Goal: Information Seeking & Learning: Learn about a topic

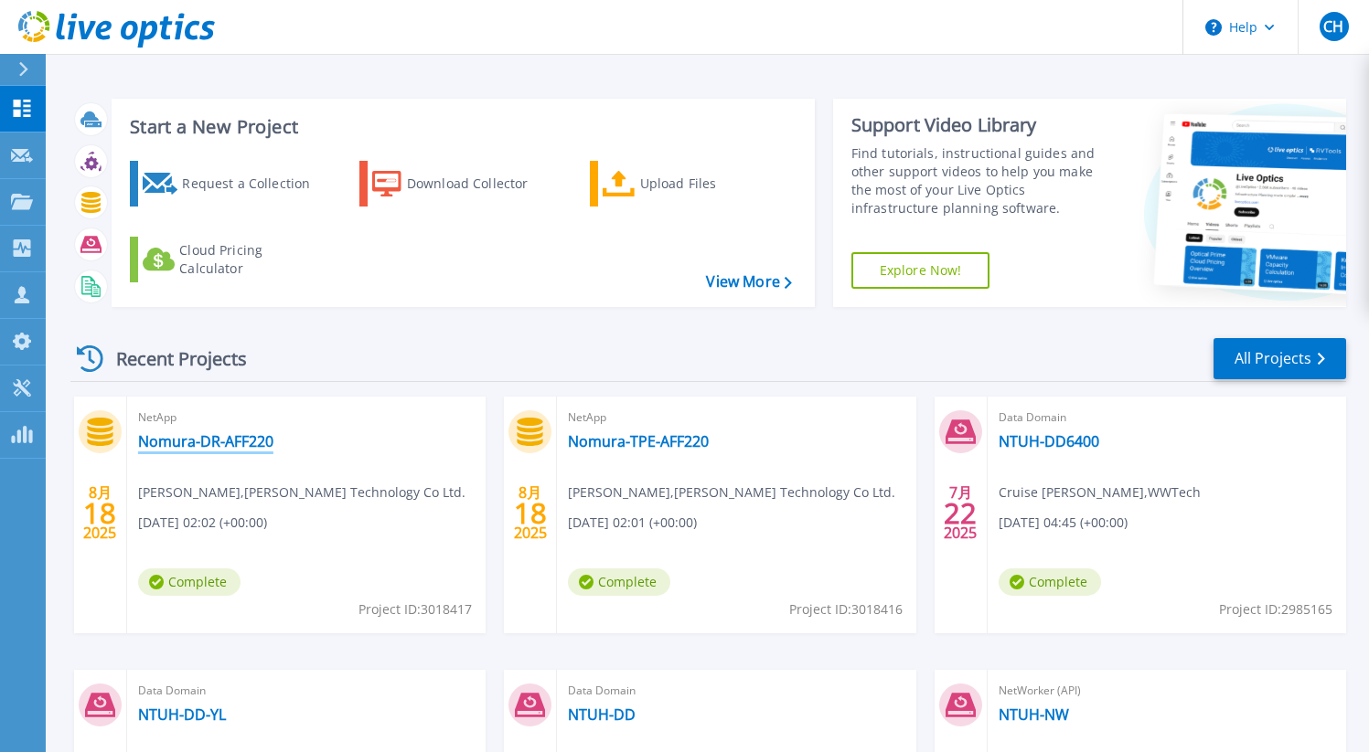
click at [229, 444] on link "Nomura-DR-AFF220" at bounding box center [205, 441] width 135 height 18
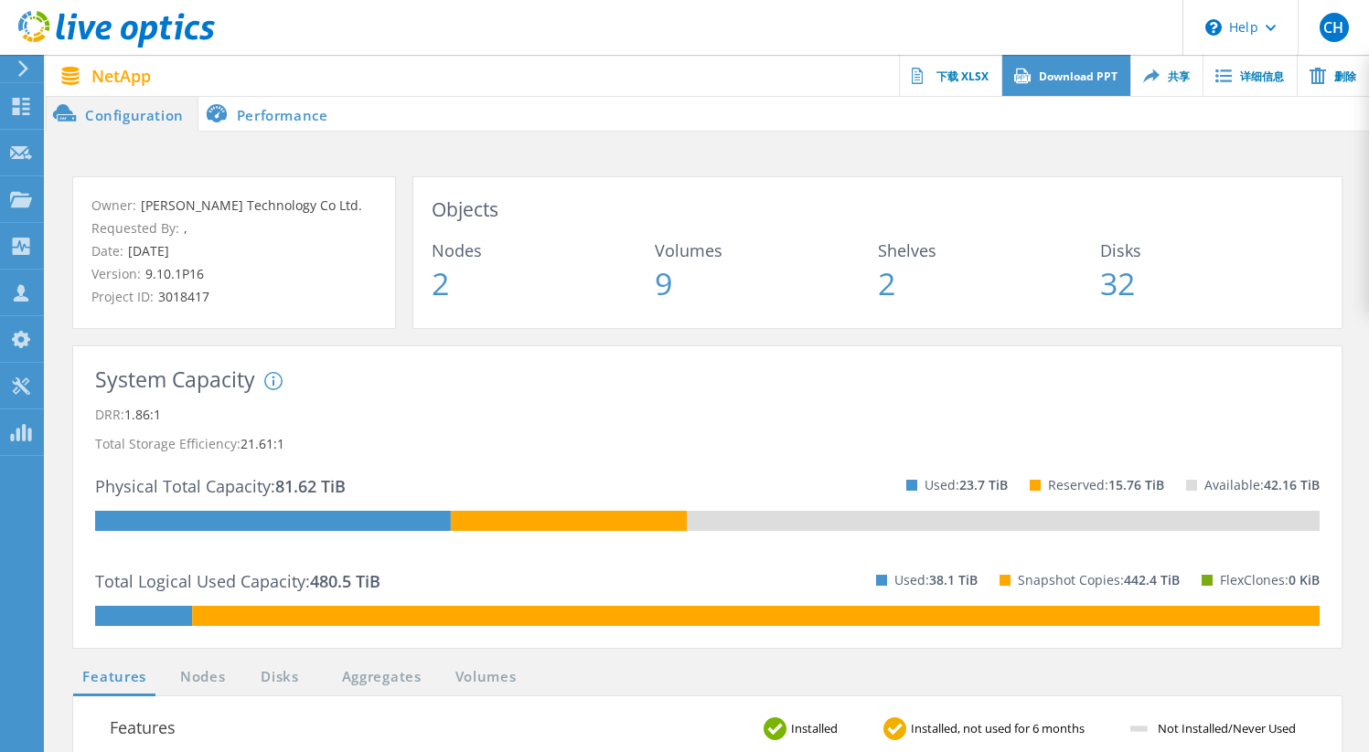
click at [1068, 84] on link "Download PPT" at bounding box center [1065, 75] width 129 height 41
click at [800, 101] on span at bounding box center [855, 113] width 1028 height 37
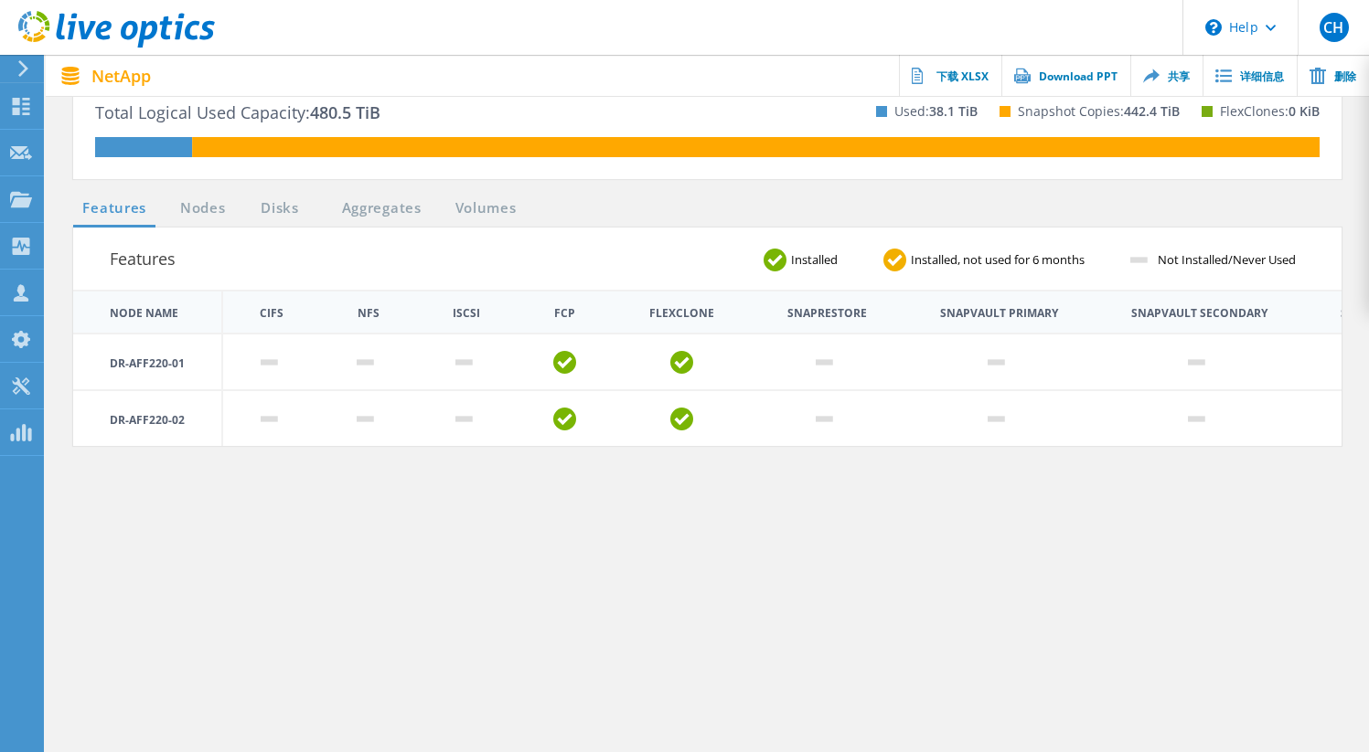
scroll to position [510, 0]
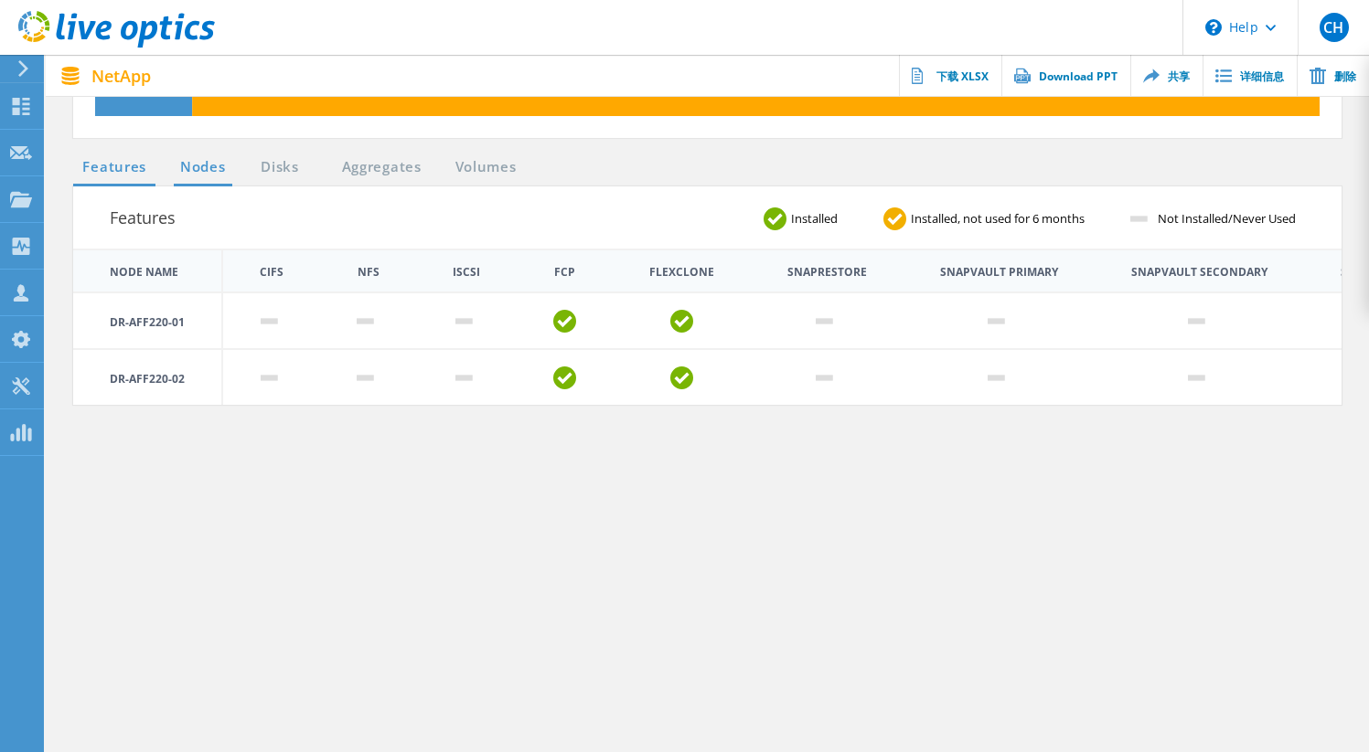
click at [212, 169] on link "Nodes" at bounding box center [203, 167] width 59 height 23
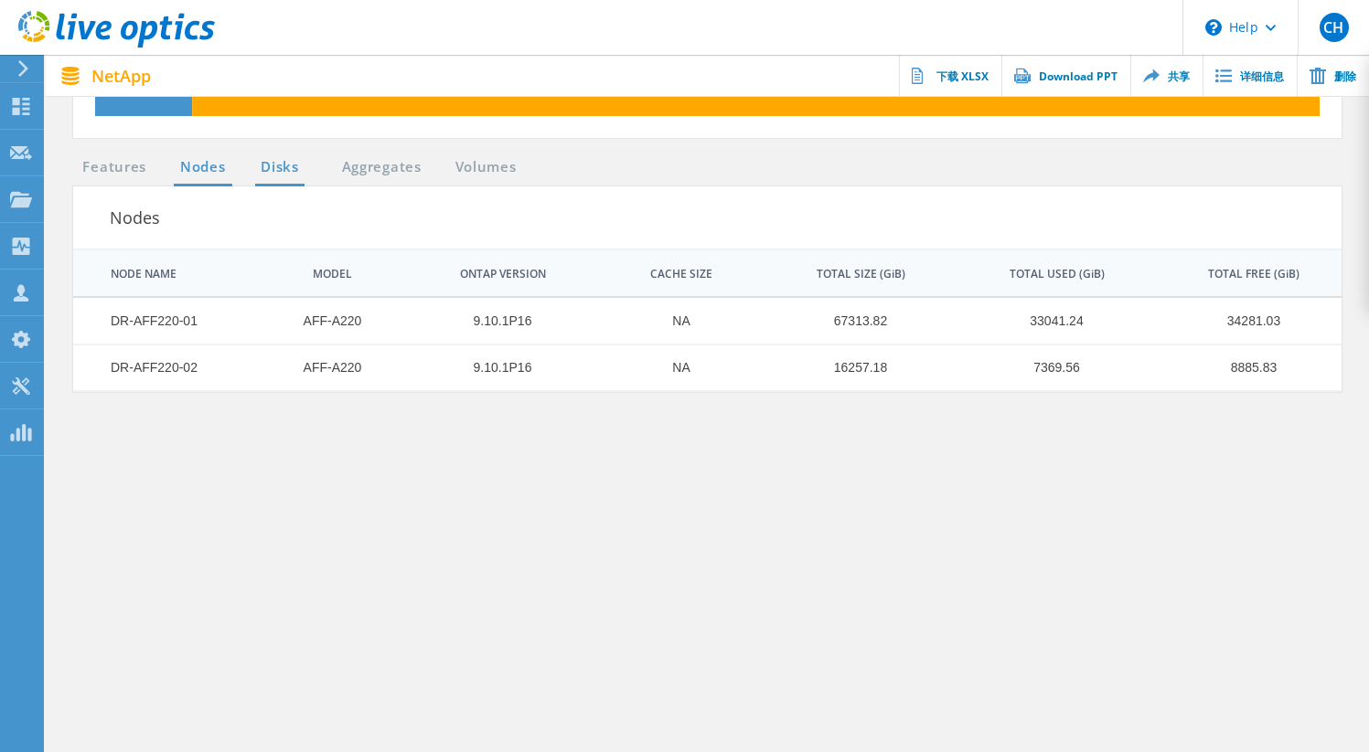
click at [286, 175] on link "Disks" at bounding box center [279, 167] width 49 height 23
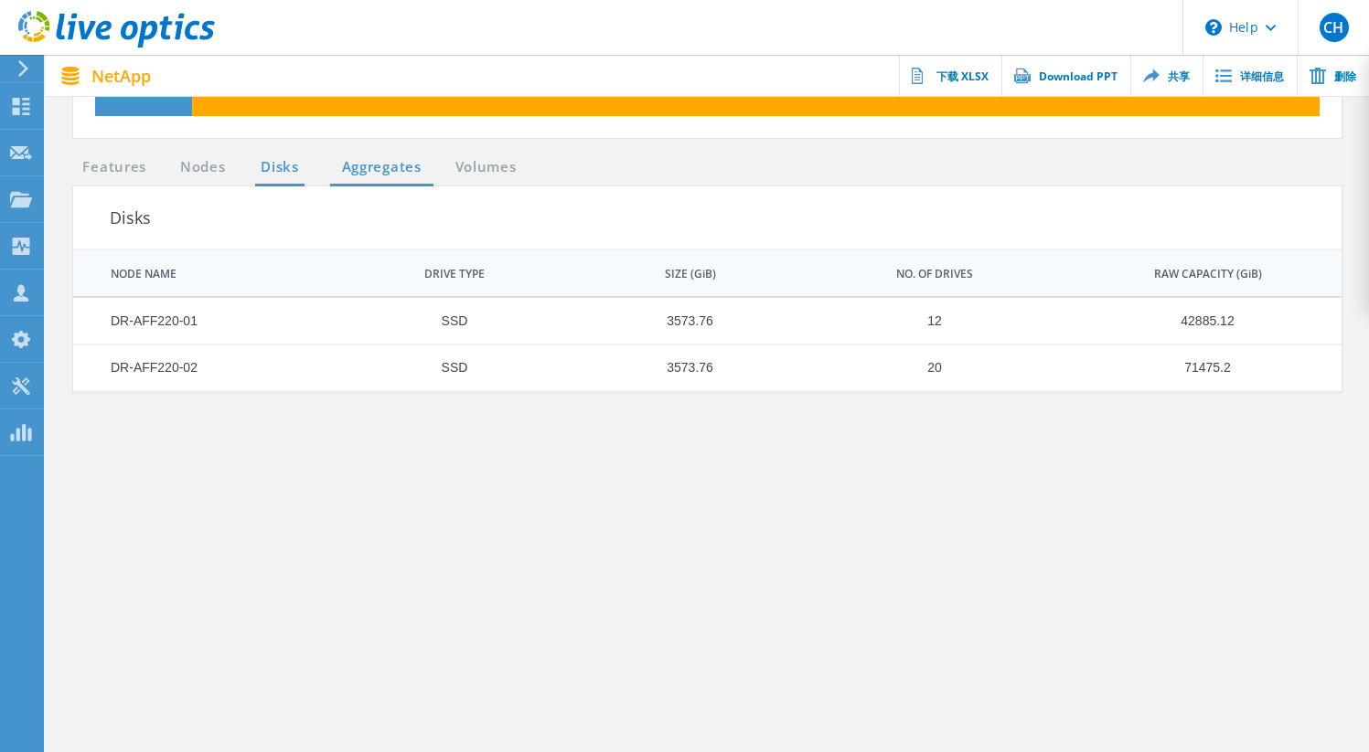
click at [386, 175] on link "Aggregates" at bounding box center [381, 167] width 103 height 23
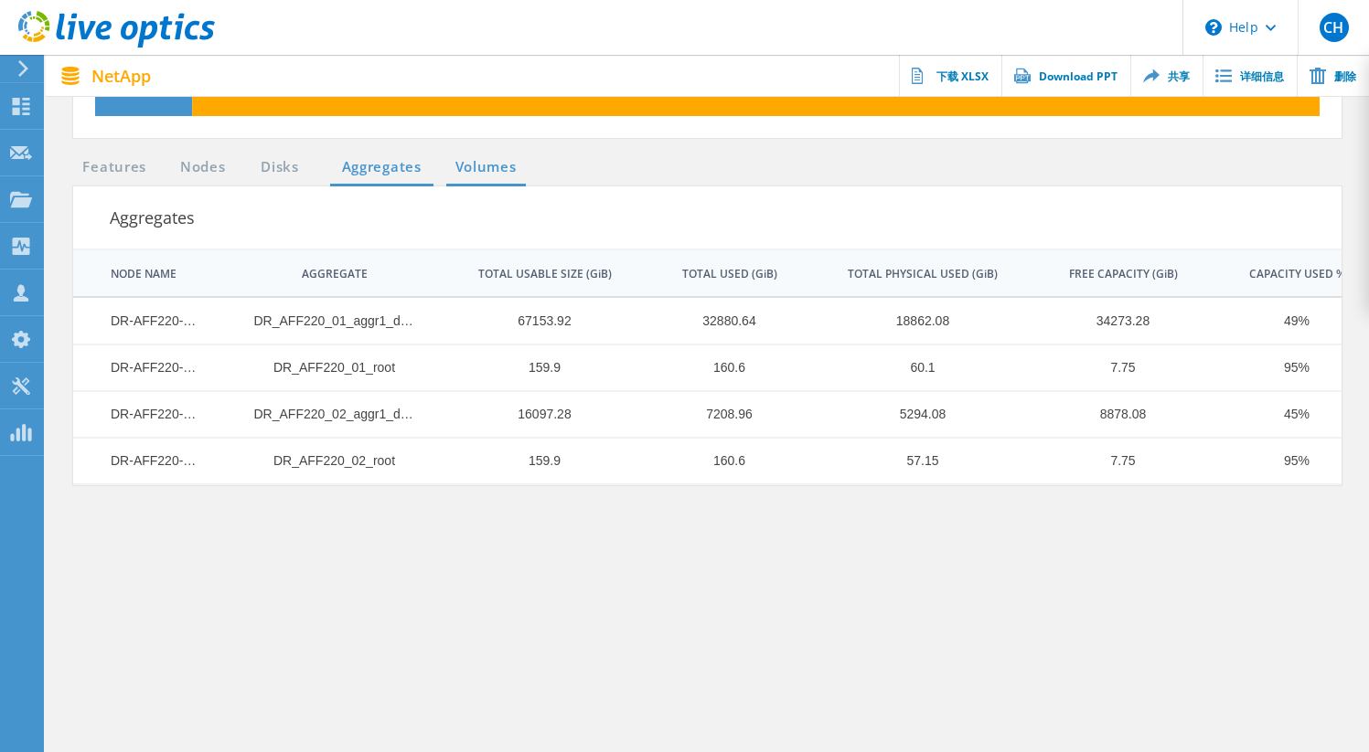
click at [502, 170] on link "Volumes" at bounding box center [486, 167] width 80 height 23
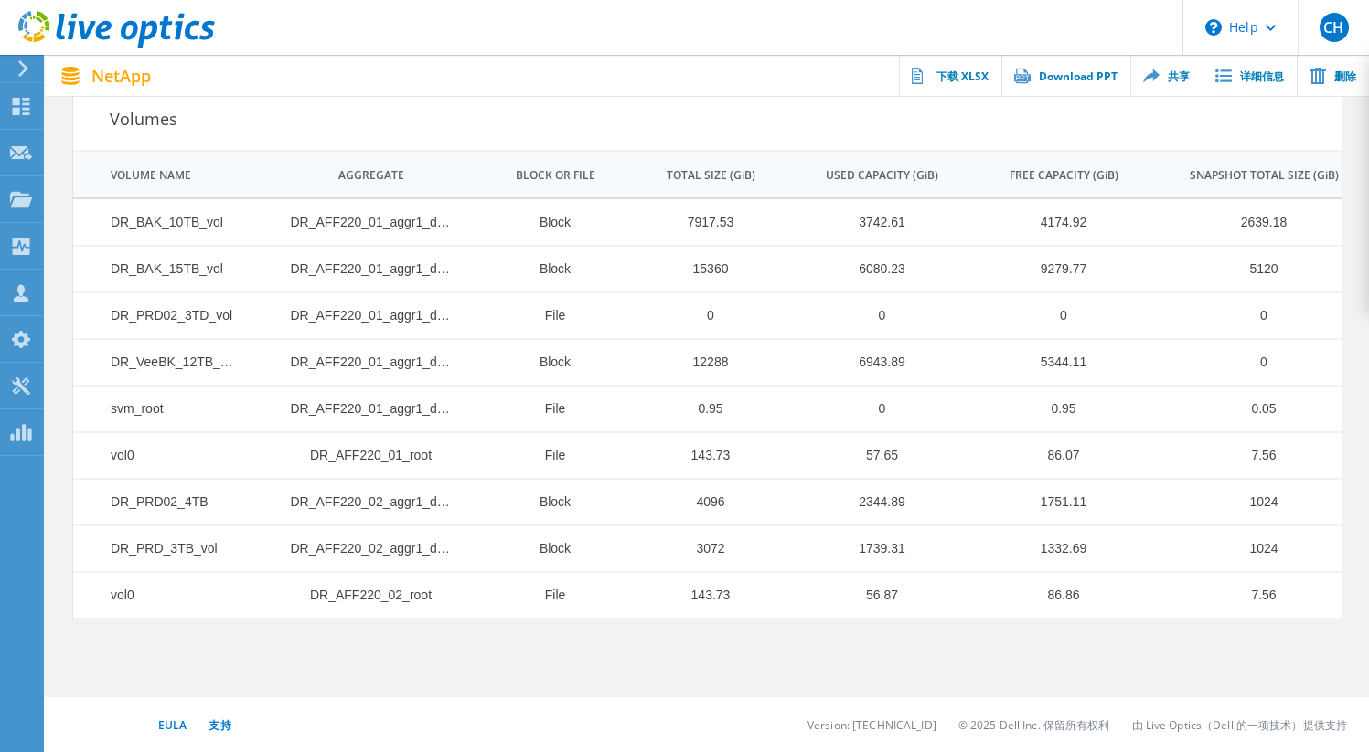
scroll to position [0, 0]
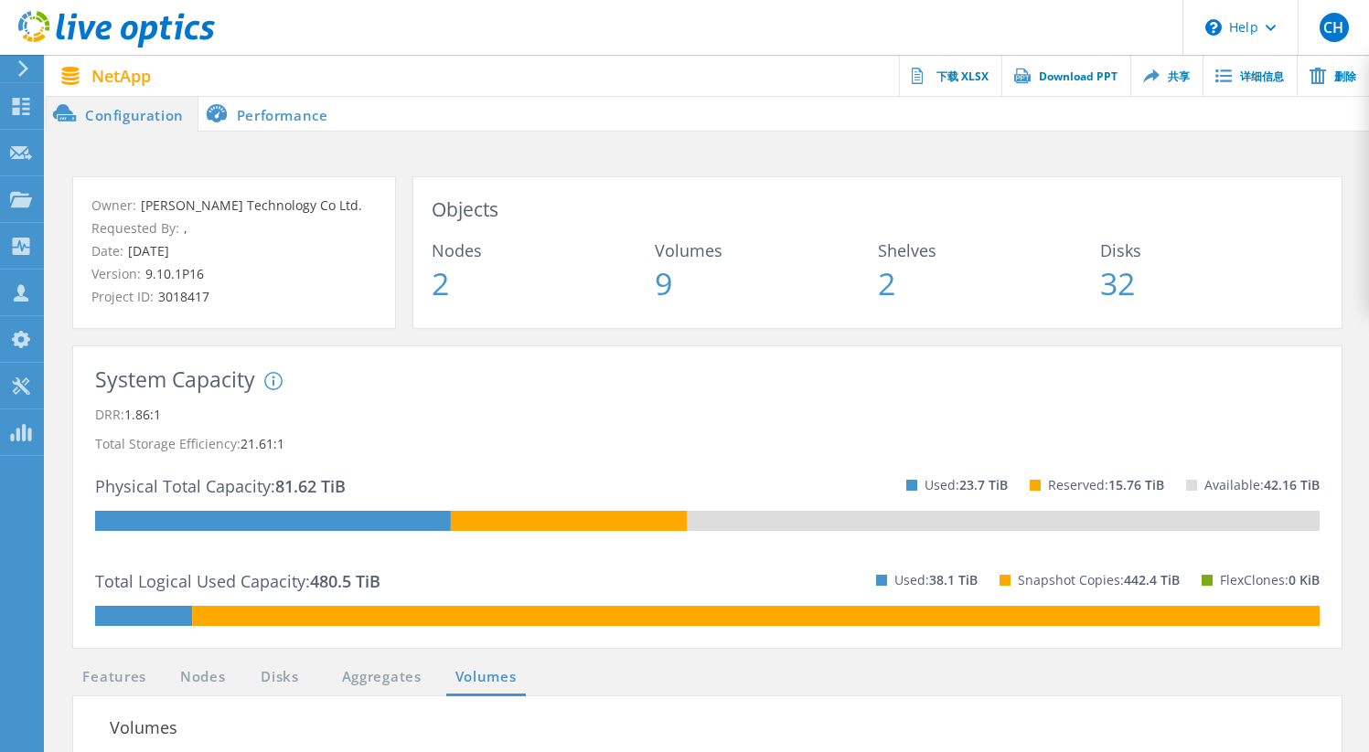
click at [313, 128] on li "Performance" at bounding box center [270, 113] width 144 height 37
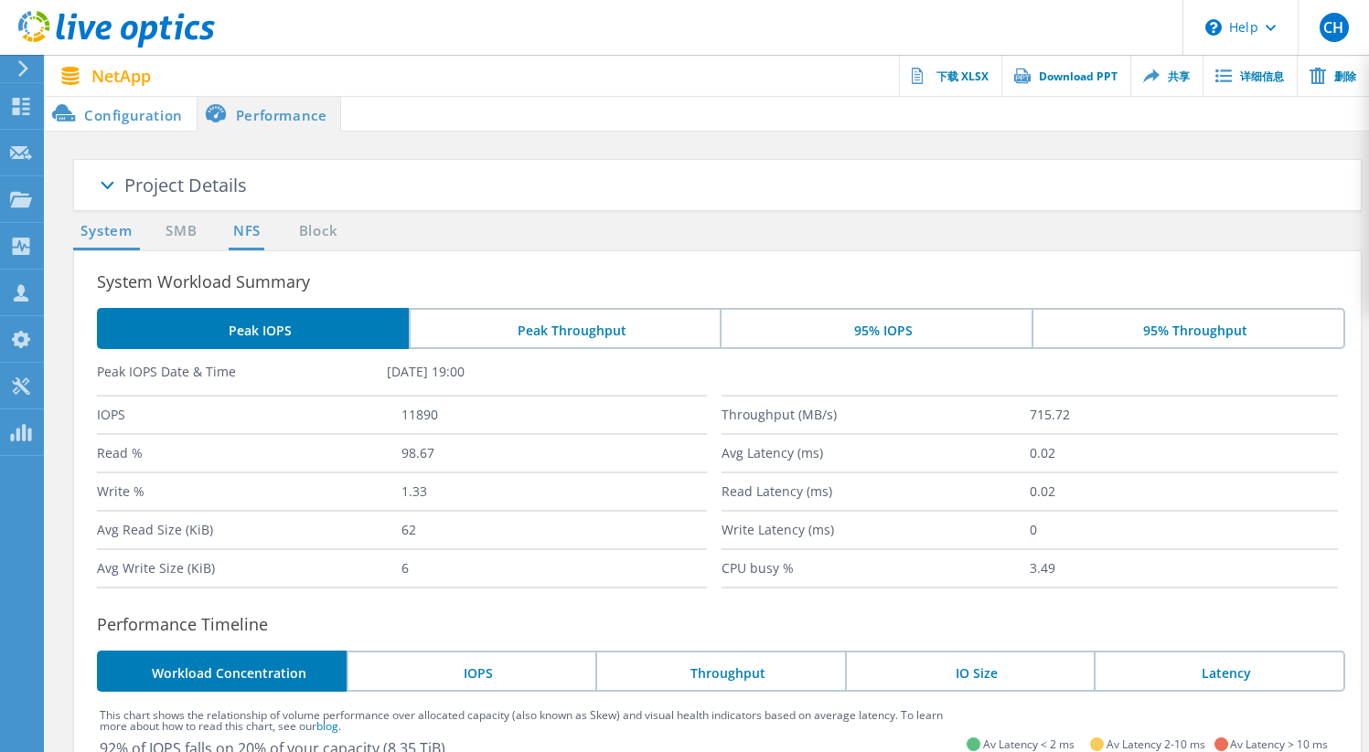
click at [250, 240] on link "NFS" at bounding box center [247, 231] width 36 height 23
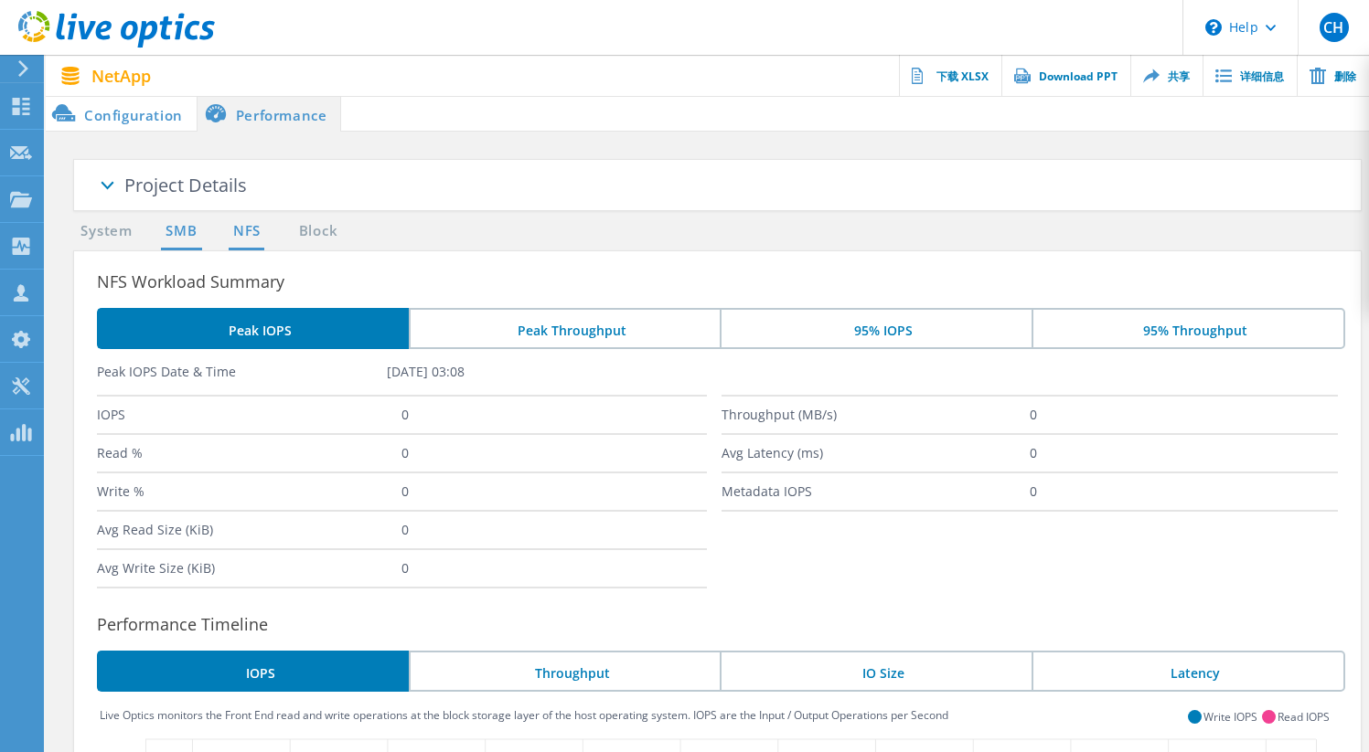
click at [188, 230] on link "SMB" at bounding box center [181, 231] width 40 height 23
click at [253, 240] on link "NFS" at bounding box center [247, 231] width 36 height 23
click at [321, 238] on link "Block" at bounding box center [318, 231] width 50 height 23
click at [138, 32] on icon at bounding box center [116, 29] width 197 height 37
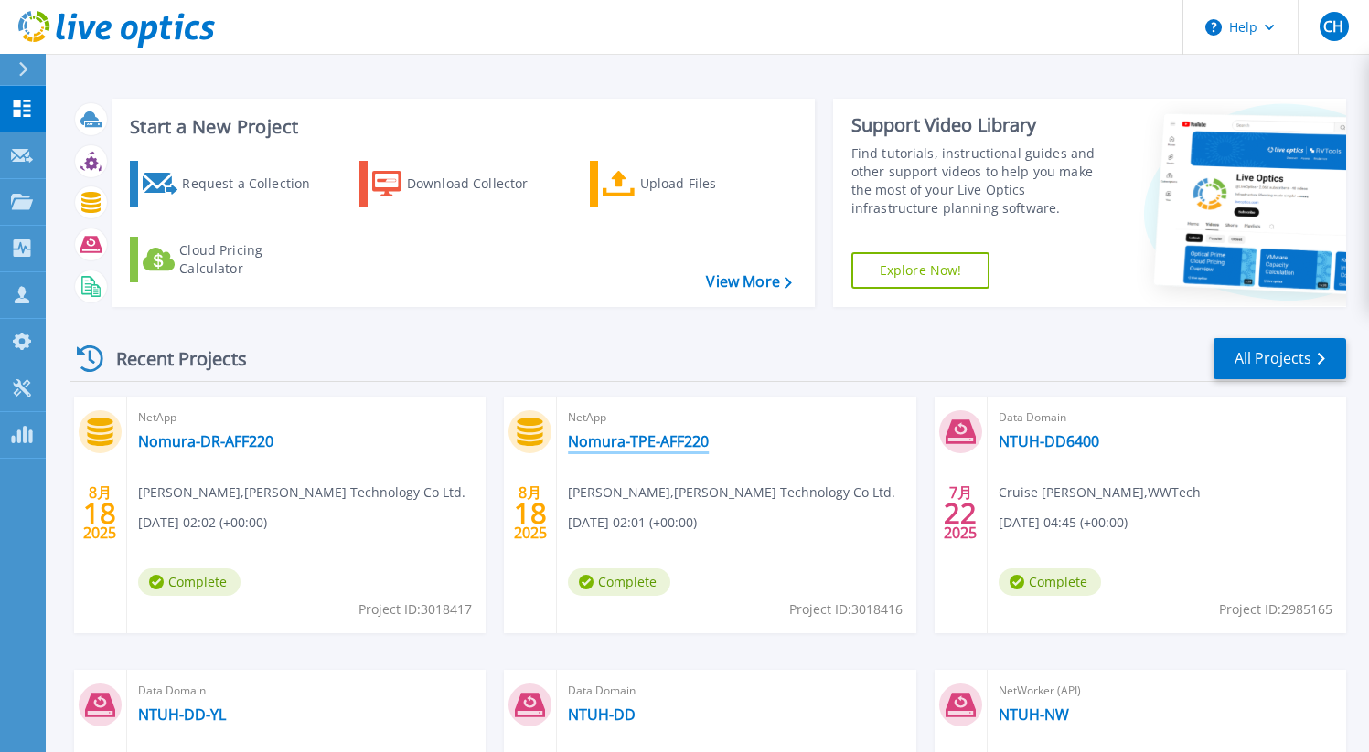
click at [665, 440] on link "Nomura-TPE-AFF220" at bounding box center [638, 441] width 141 height 18
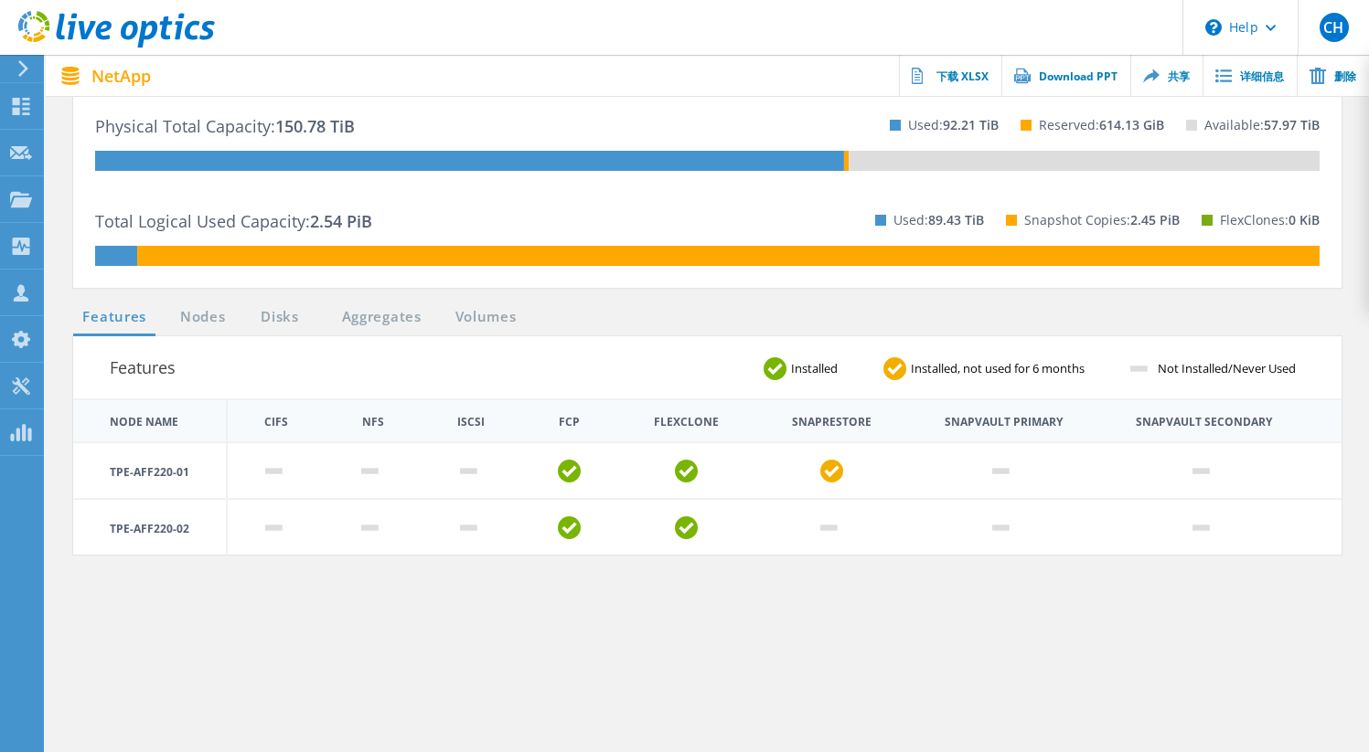
scroll to position [314, 0]
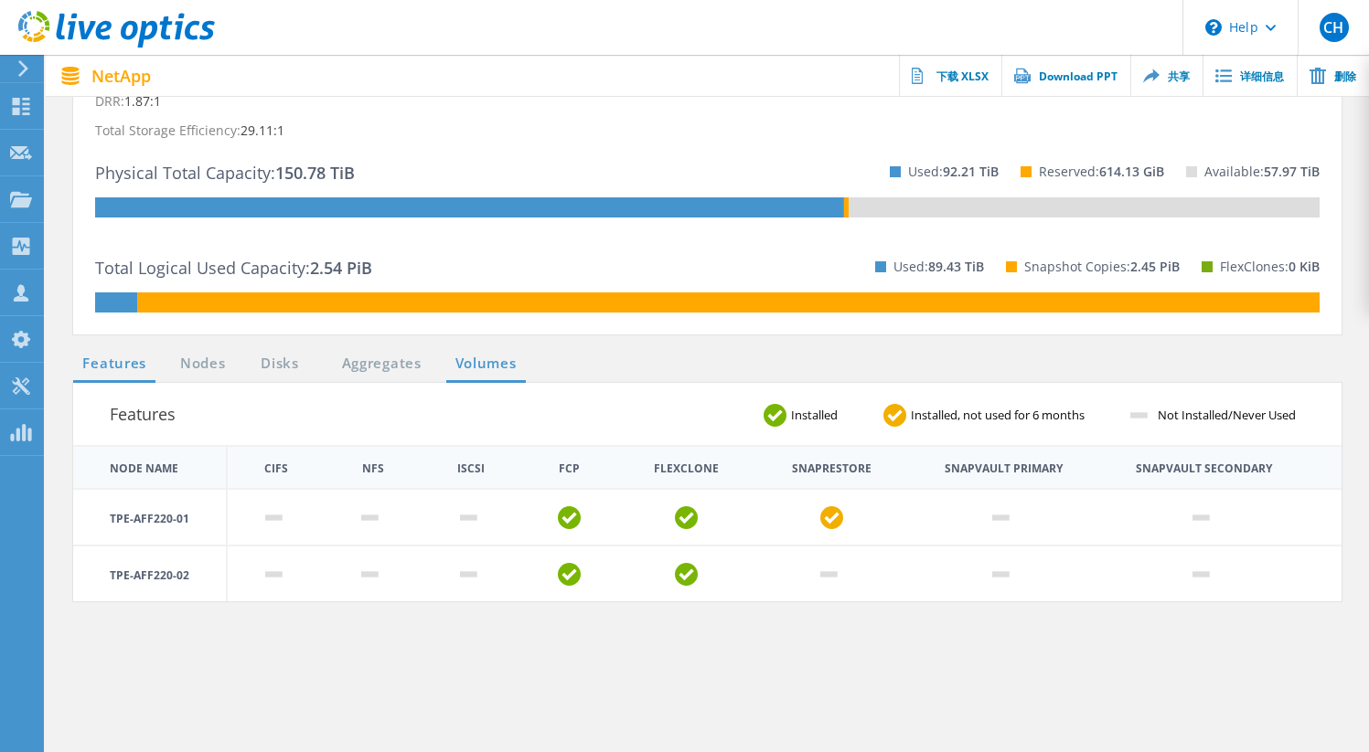
click at [471, 357] on link "Volumes" at bounding box center [486, 364] width 80 height 23
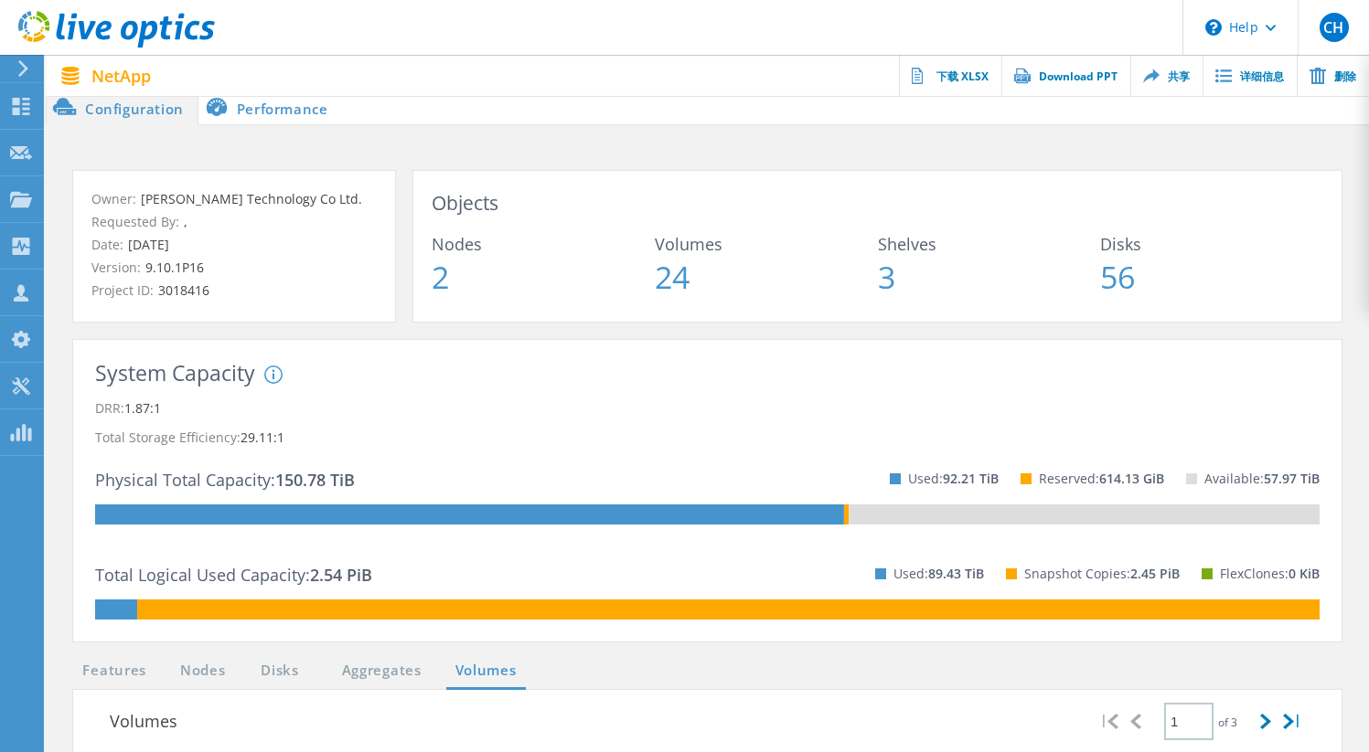
scroll to position [0, 0]
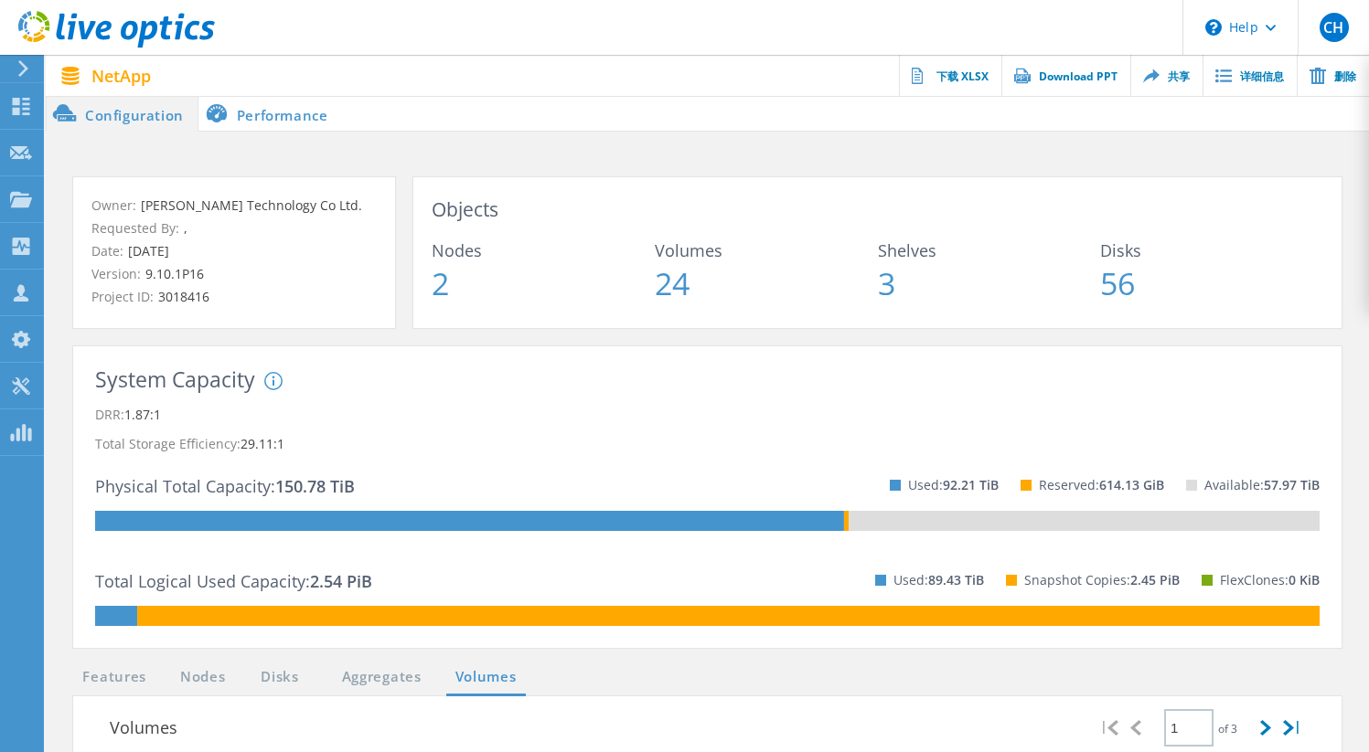
click at [290, 100] on div at bounding box center [707, 98] width 1323 height 5
click at [286, 110] on li "Performance" at bounding box center [270, 113] width 144 height 37
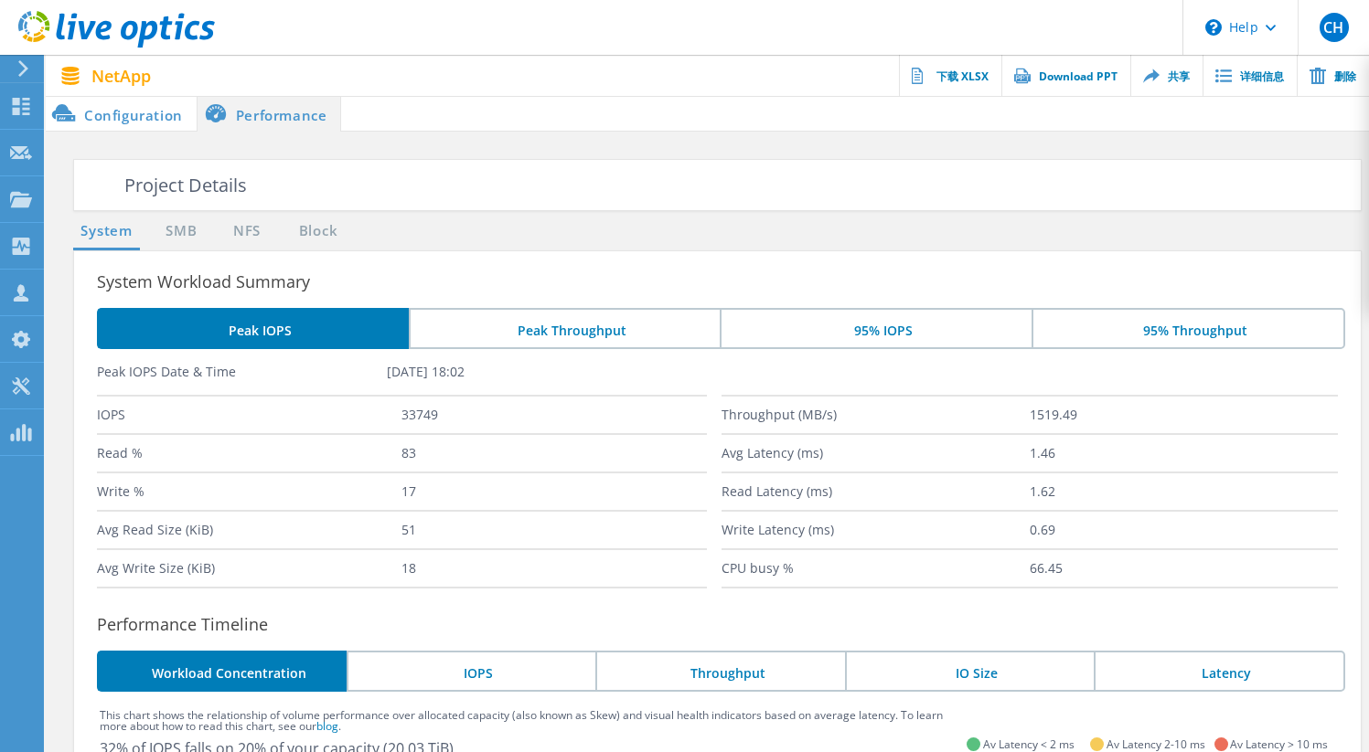
scroll to position [40, 0]
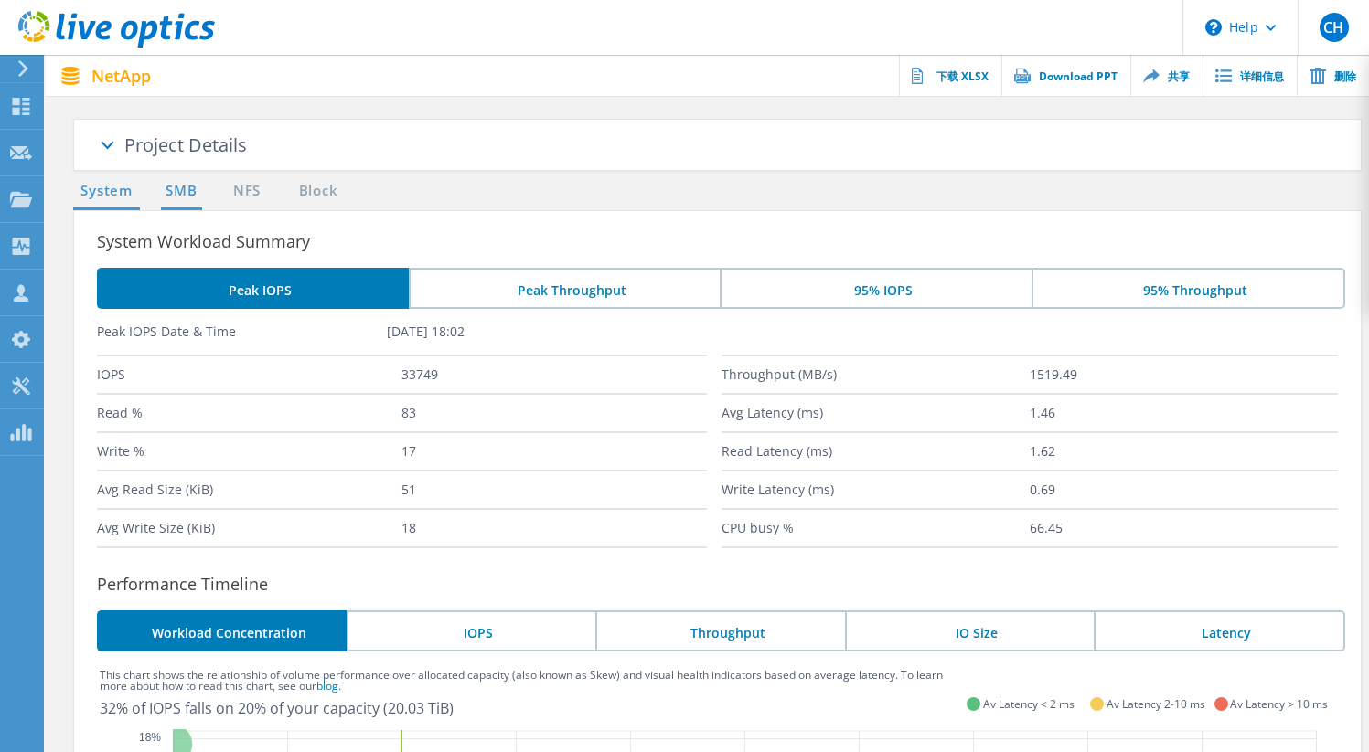
click at [180, 191] on link "SMB" at bounding box center [181, 191] width 40 height 23
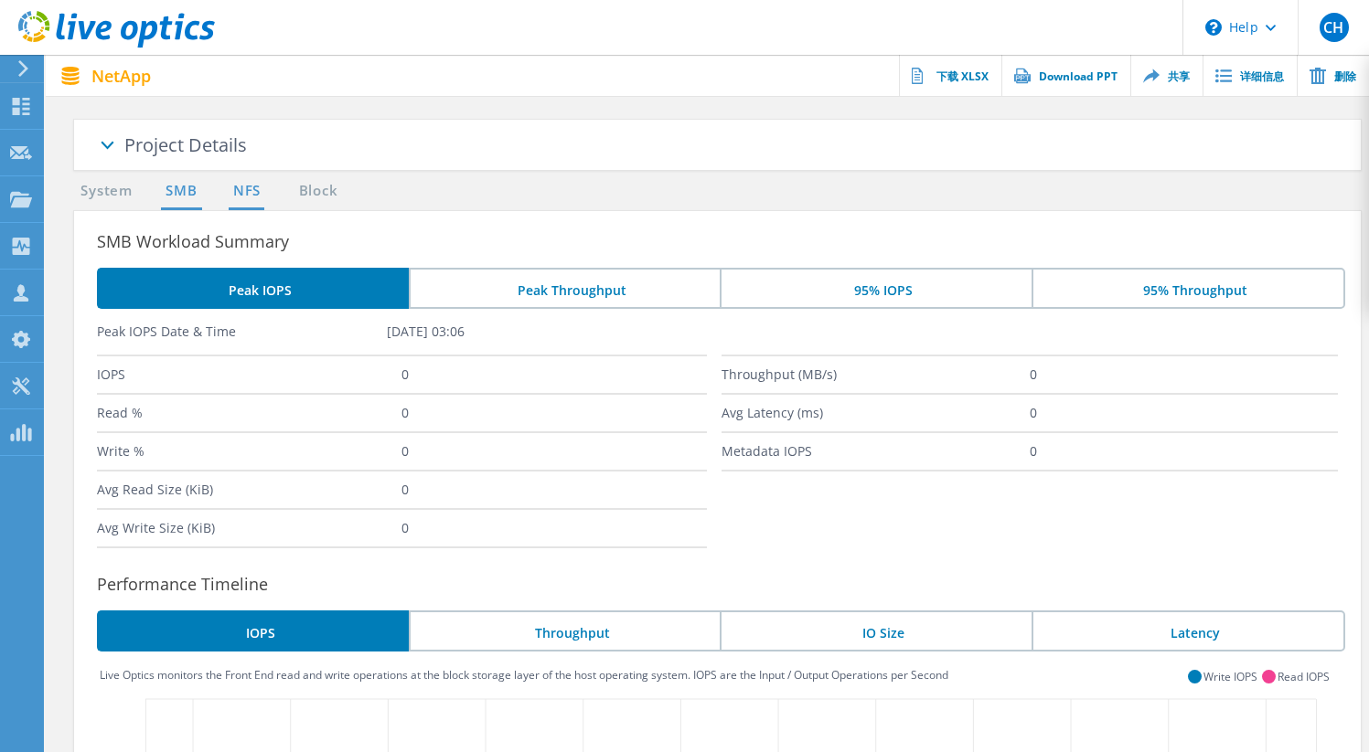
click at [256, 193] on link "NFS" at bounding box center [247, 191] width 36 height 23
click at [198, 185] on link "SMB" at bounding box center [181, 191] width 40 height 23
click at [168, 25] on use at bounding box center [116, 29] width 197 height 37
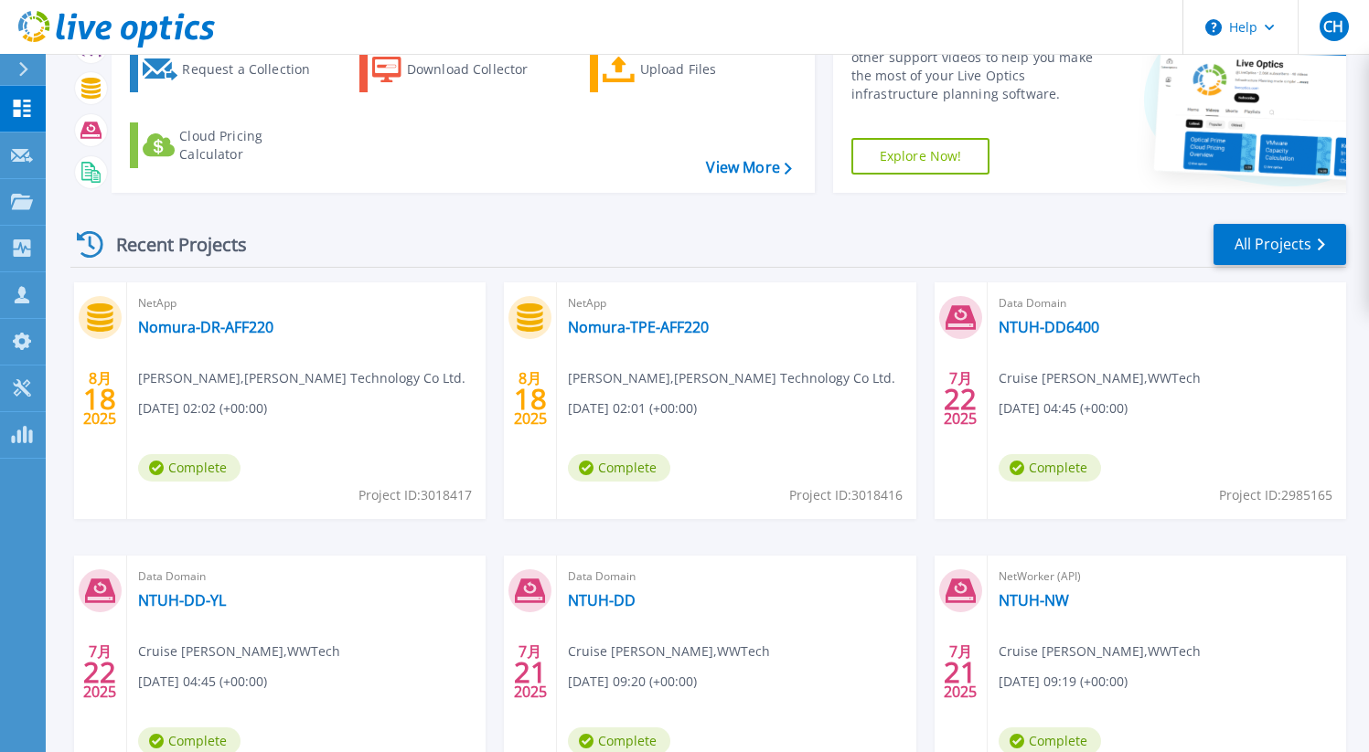
scroll to position [115, 0]
click at [637, 322] on link "Nomura-TPE-AFF220" at bounding box center [638, 326] width 141 height 18
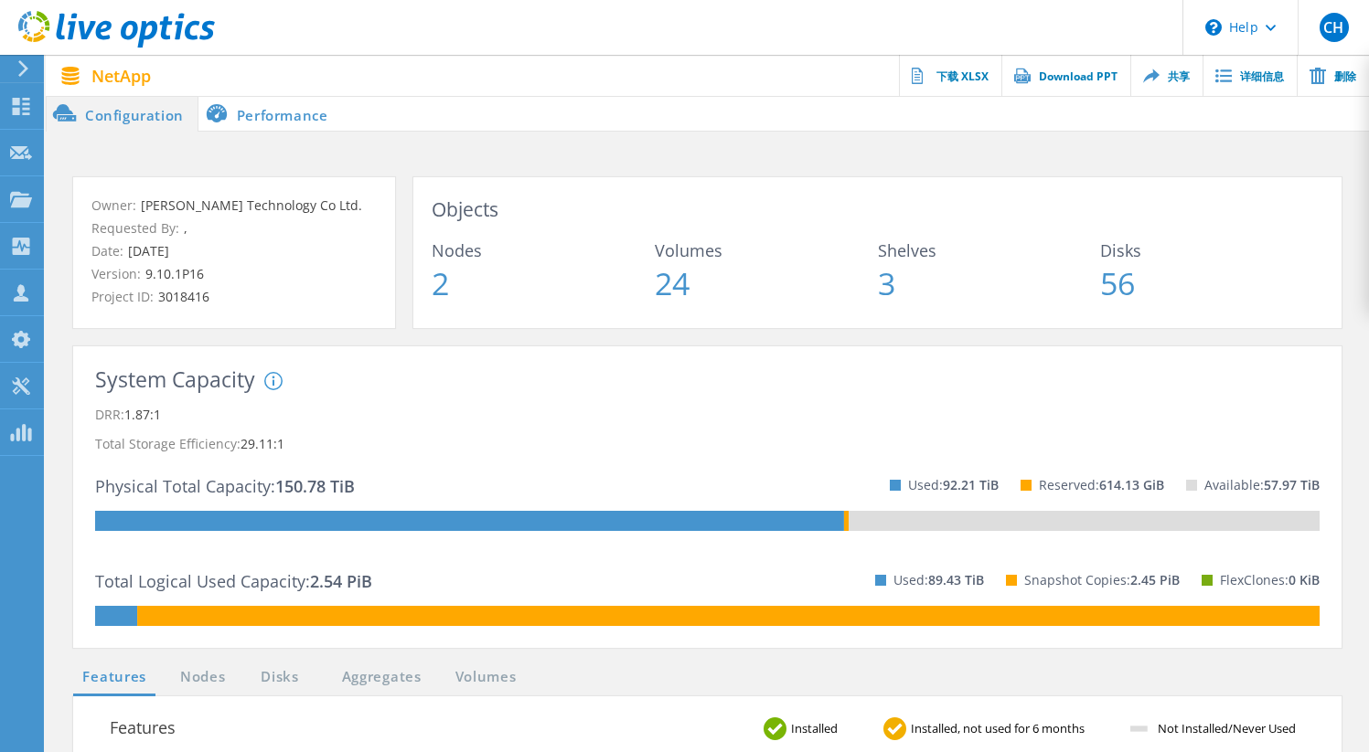
click at [234, 101] on span at bounding box center [216, 113] width 37 height 37
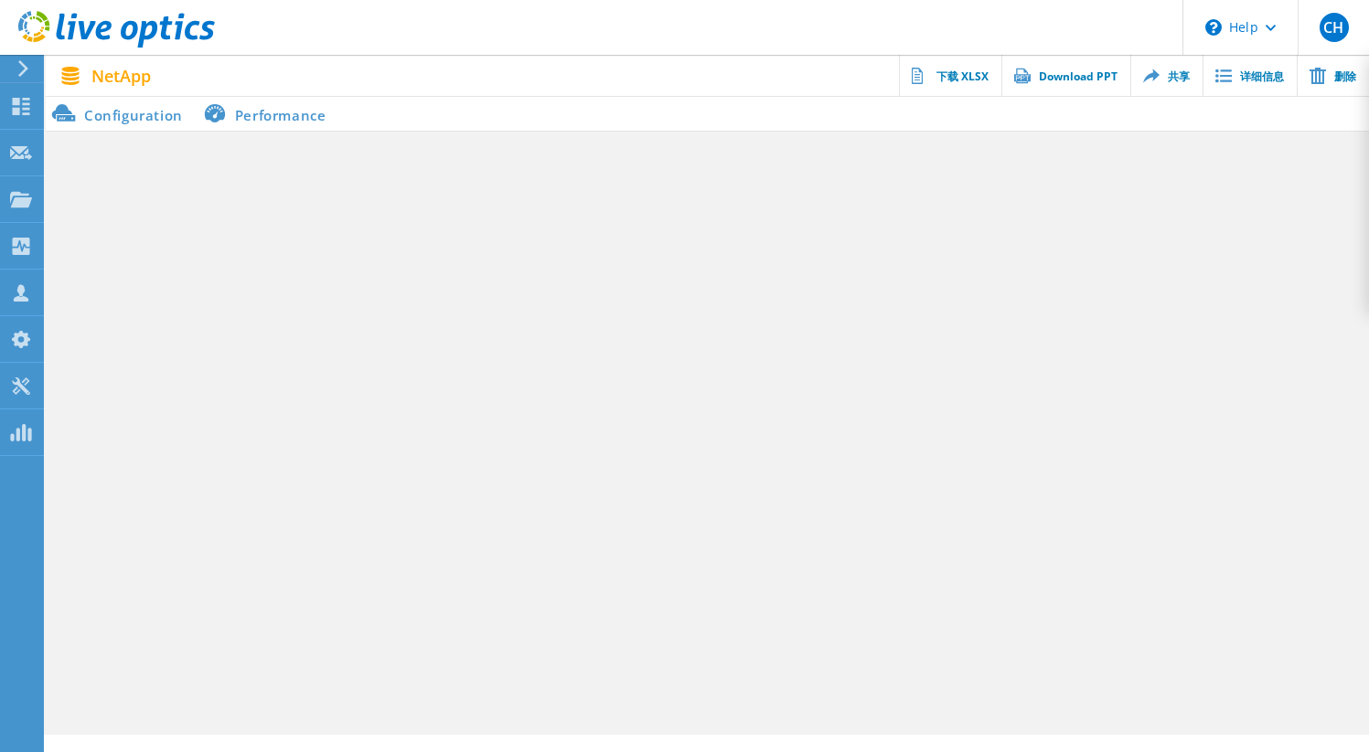
click at [293, 115] on li "Performance" at bounding box center [269, 113] width 144 height 37
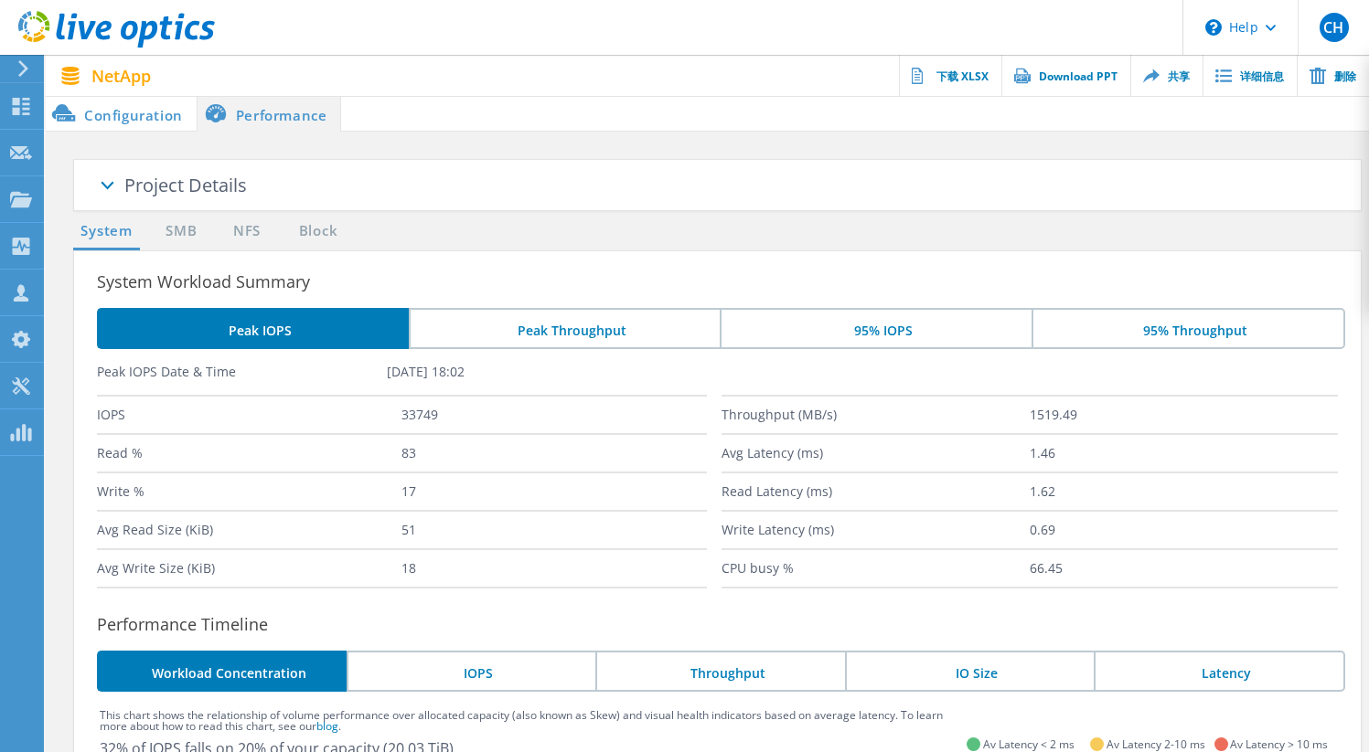
click at [897, 345] on li "95% IOPS" at bounding box center [875, 328] width 312 height 41
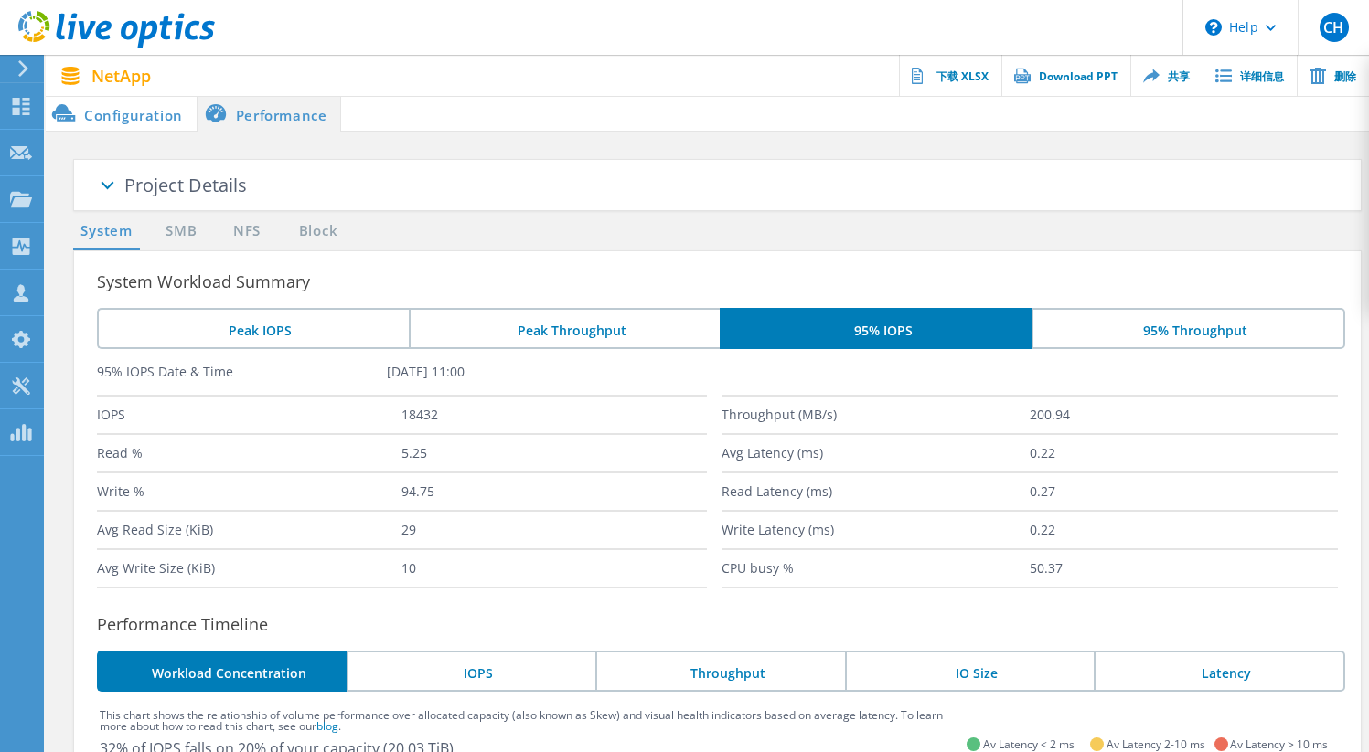
click at [1177, 340] on li "95% Throughput" at bounding box center [1188, 328] width 314 height 41
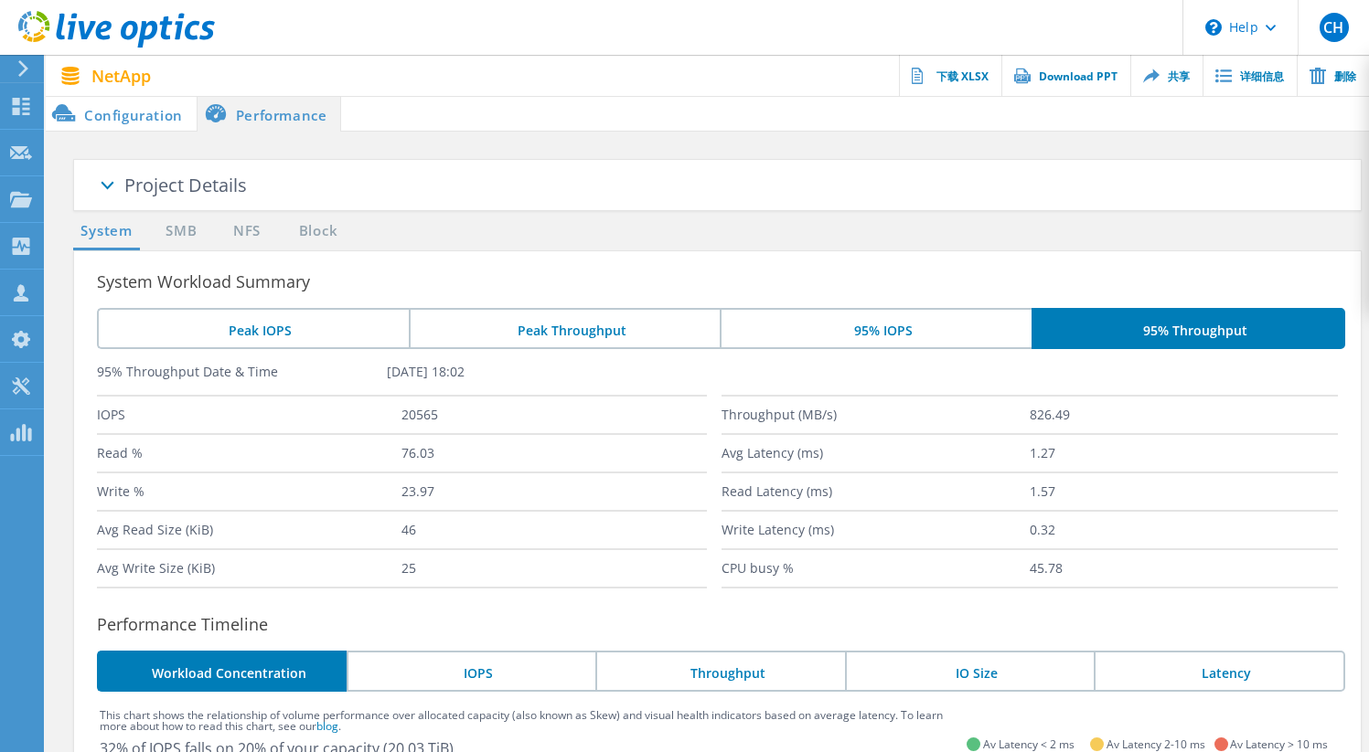
click at [904, 324] on li "95% IOPS" at bounding box center [875, 328] width 312 height 41
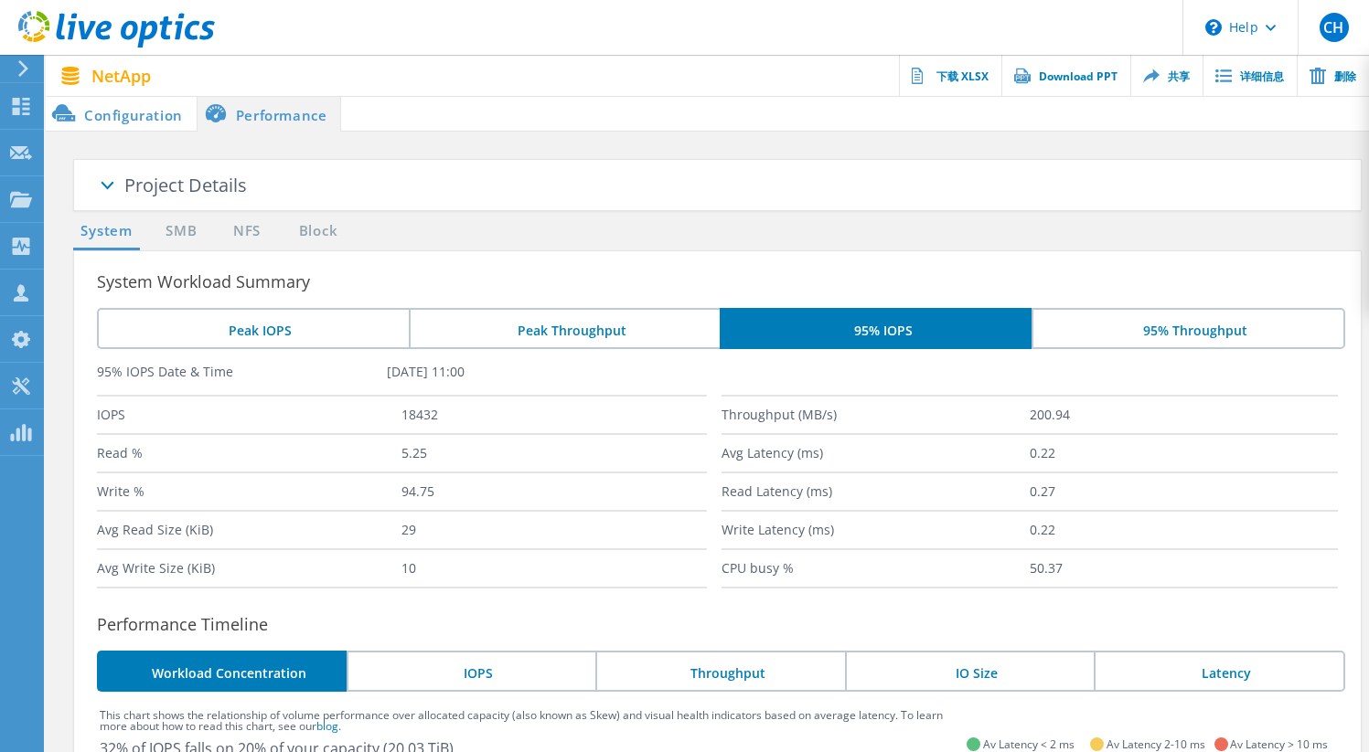
click at [608, 328] on li "Peak Throughput" at bounding box center [565, 328] width 312 height 41
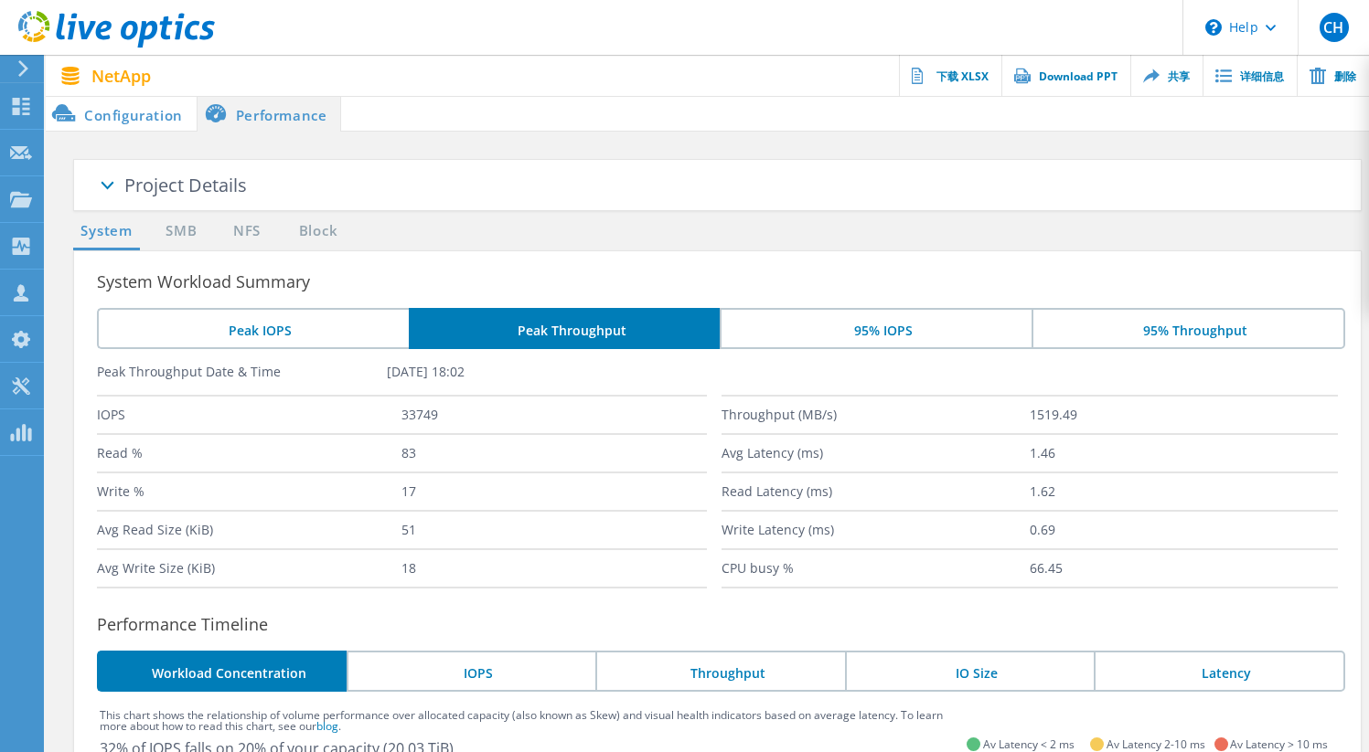
click at [870, 333] on li "95% IOPS" at bounding box center [875, 328] width 312 height 41
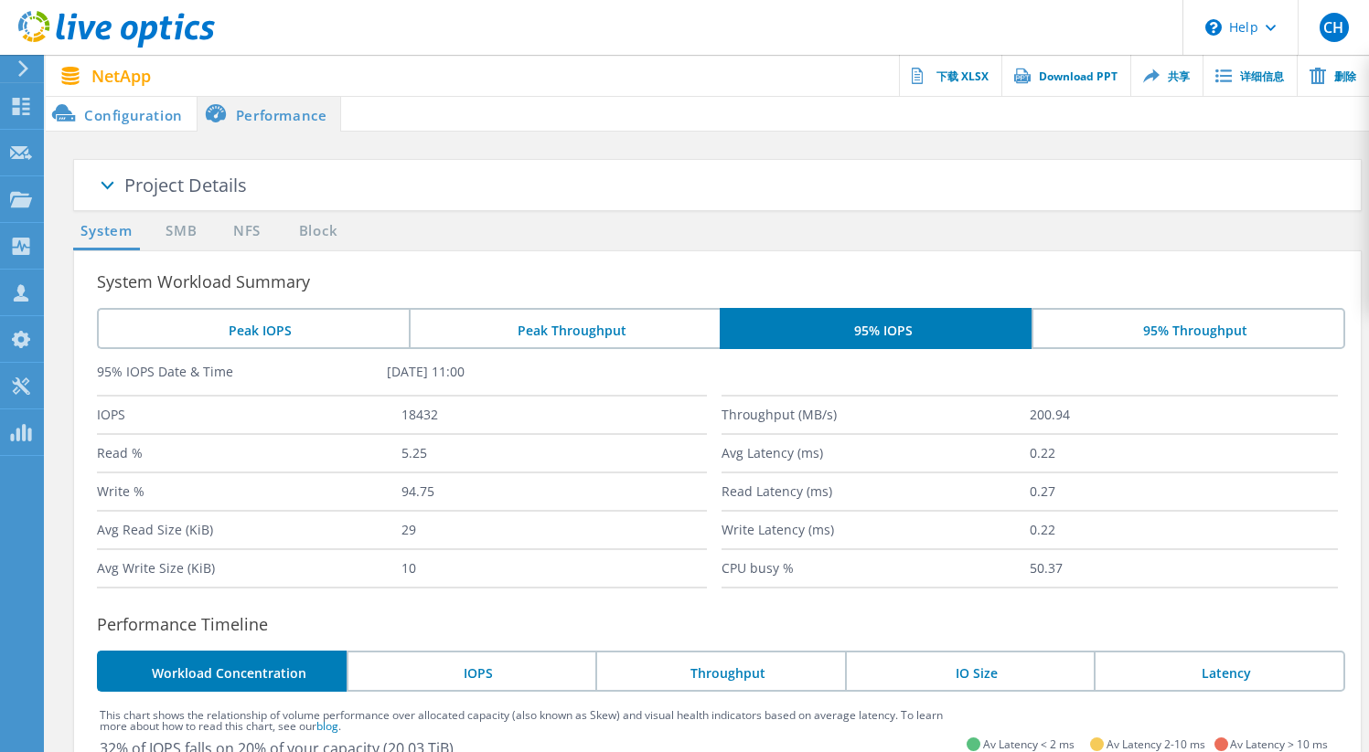
click at [1162, 344] on li "95% Throughput" at bounding box center [1188, 328] width 314 height 41
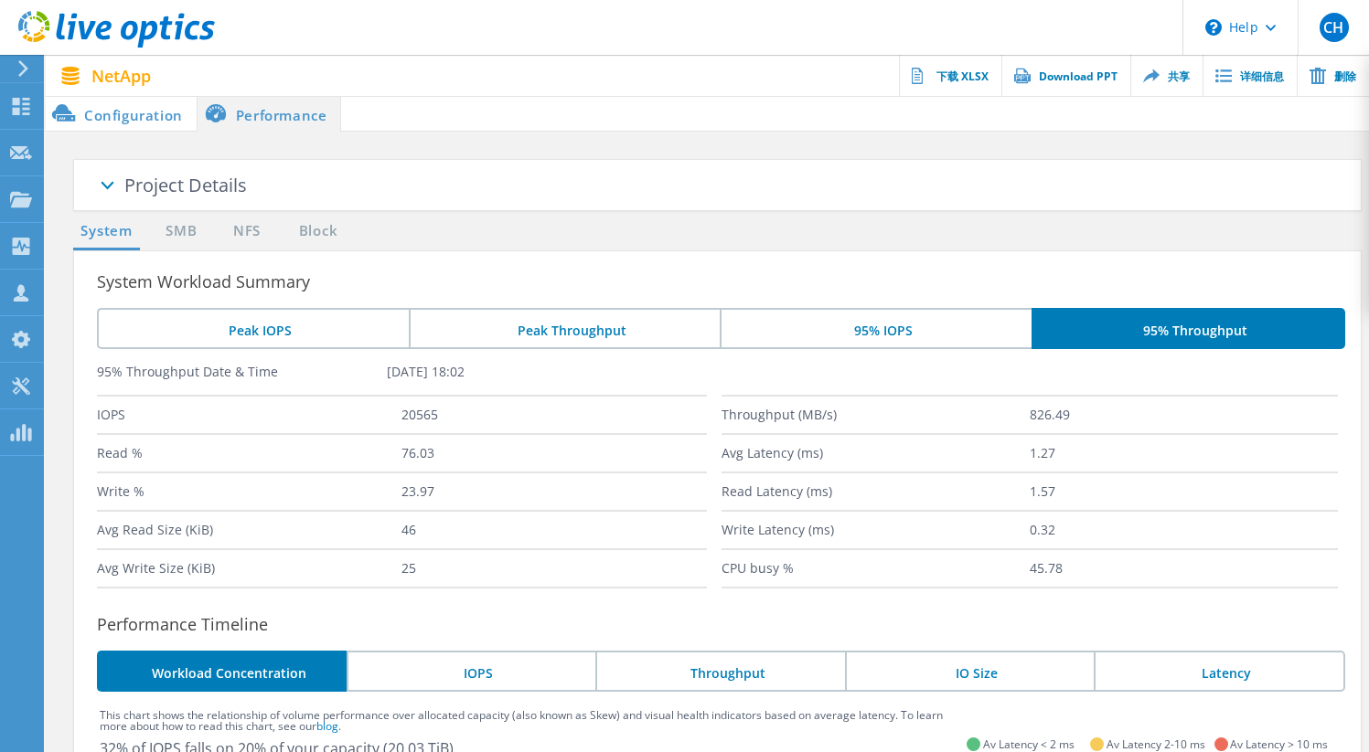
click at [284, 340] on li "Peak IOPS" at bounding box center [253, 328] width 312 height 41
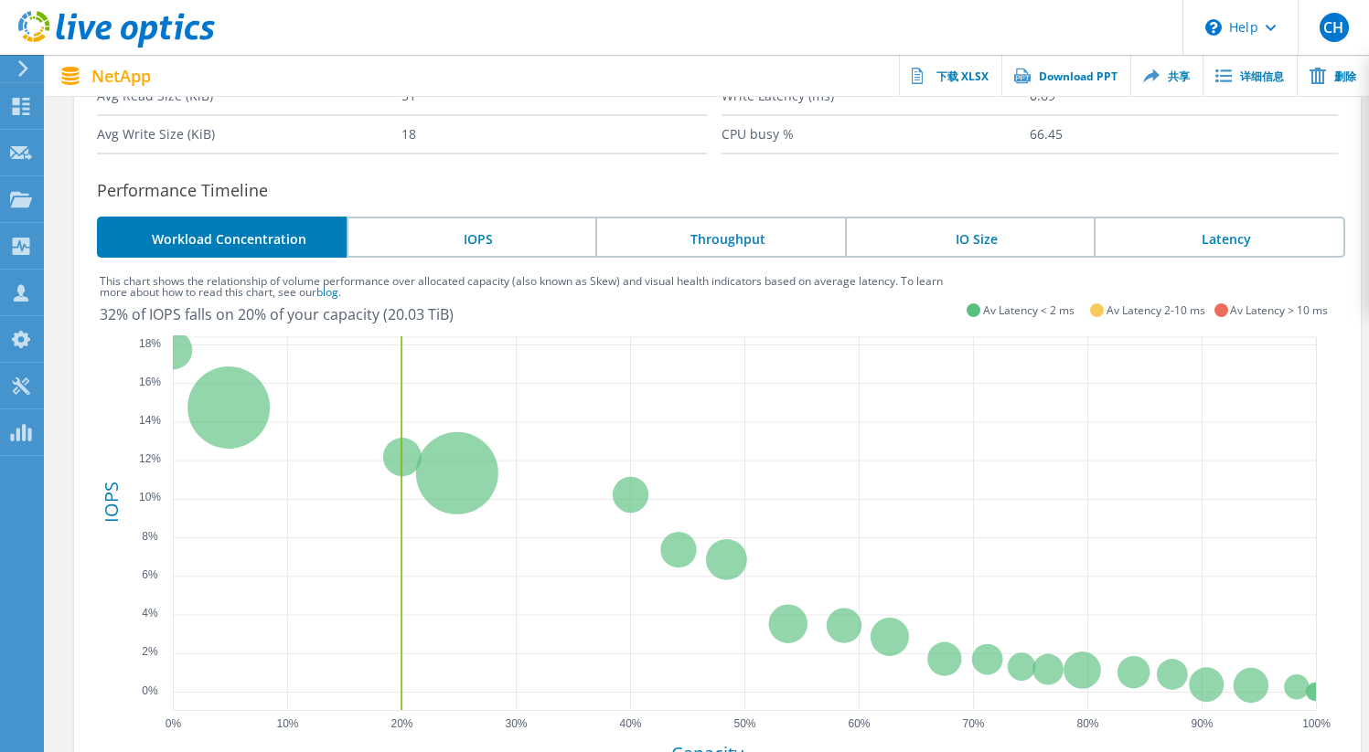
scroll to position [458, 0]
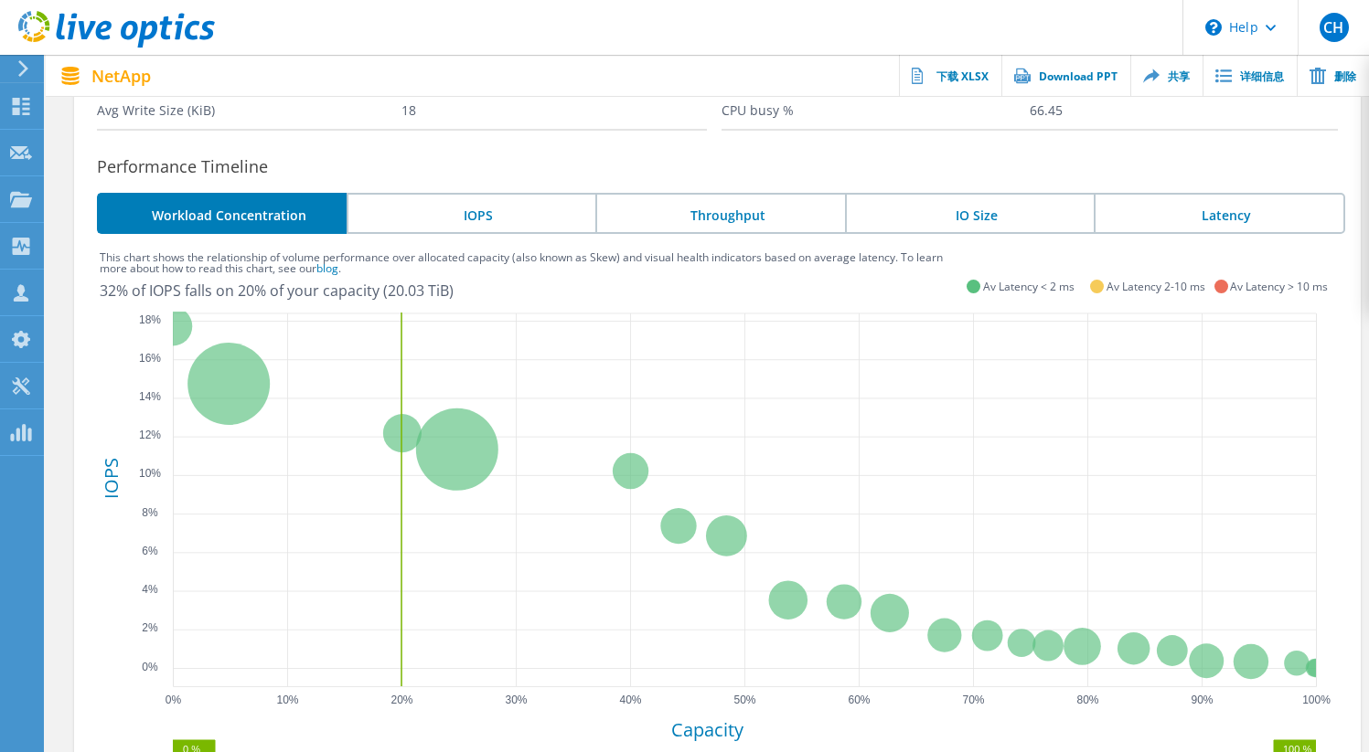
click at [1012, 208] on li "IO Size" at bounding box center [970, 213] width 250 height 41
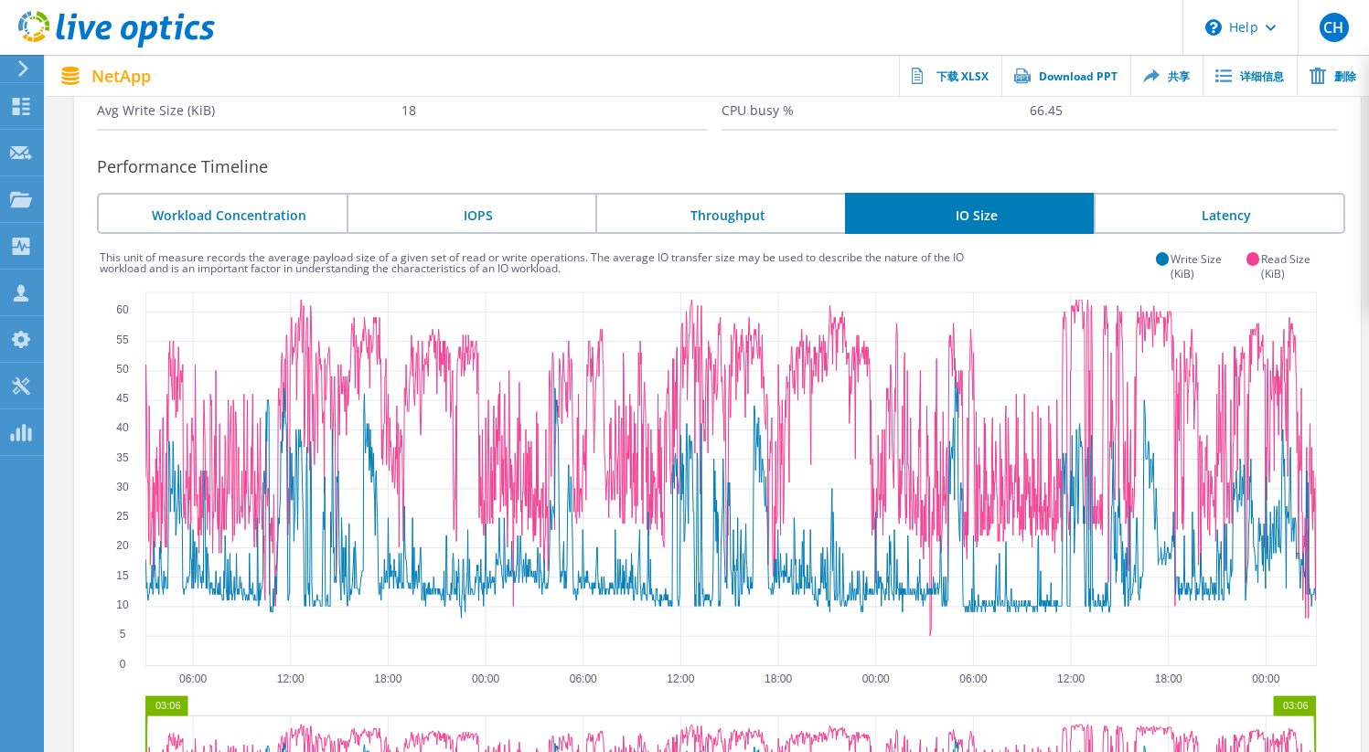
click at [1244, 206] on li "Latency" at bounding box center [1218, 213] width 251 height 41
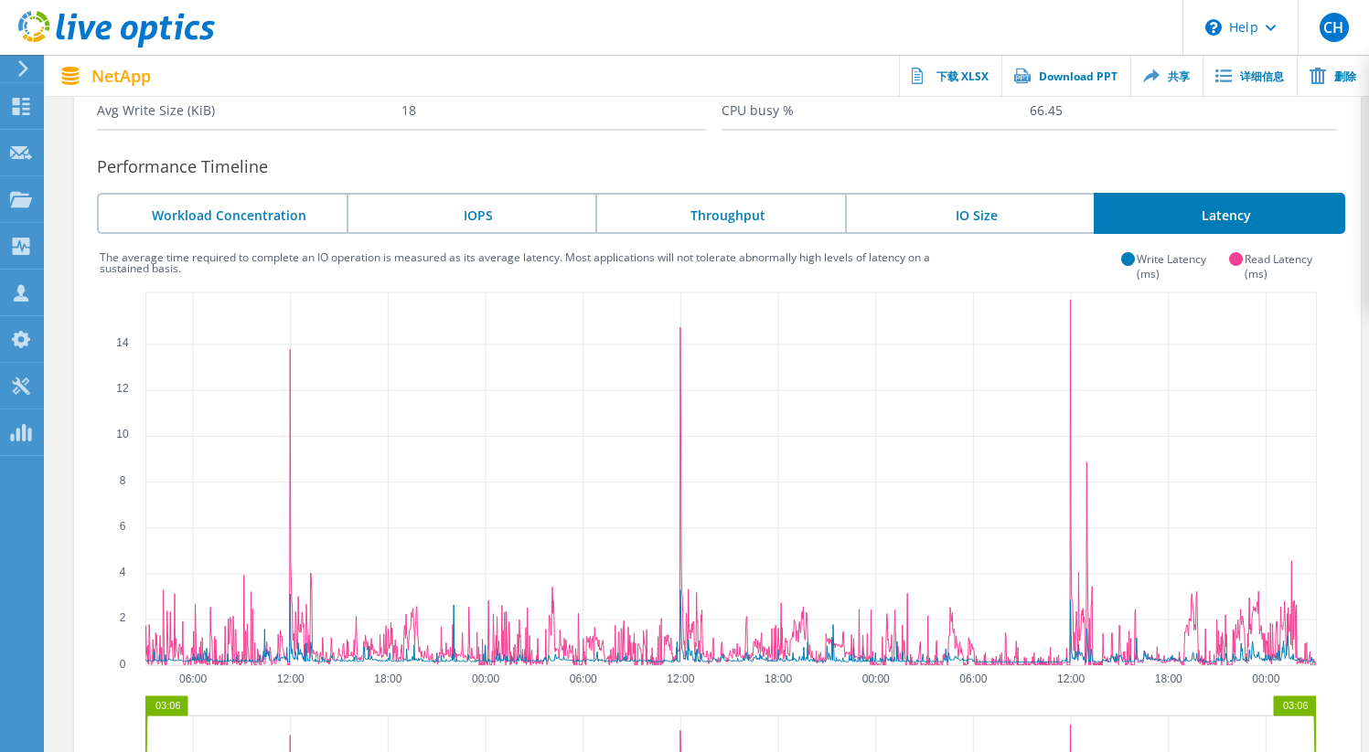
click at [296, 219] on li "Workload Concentration" at bounding box center [222, 213] width 250 height 41
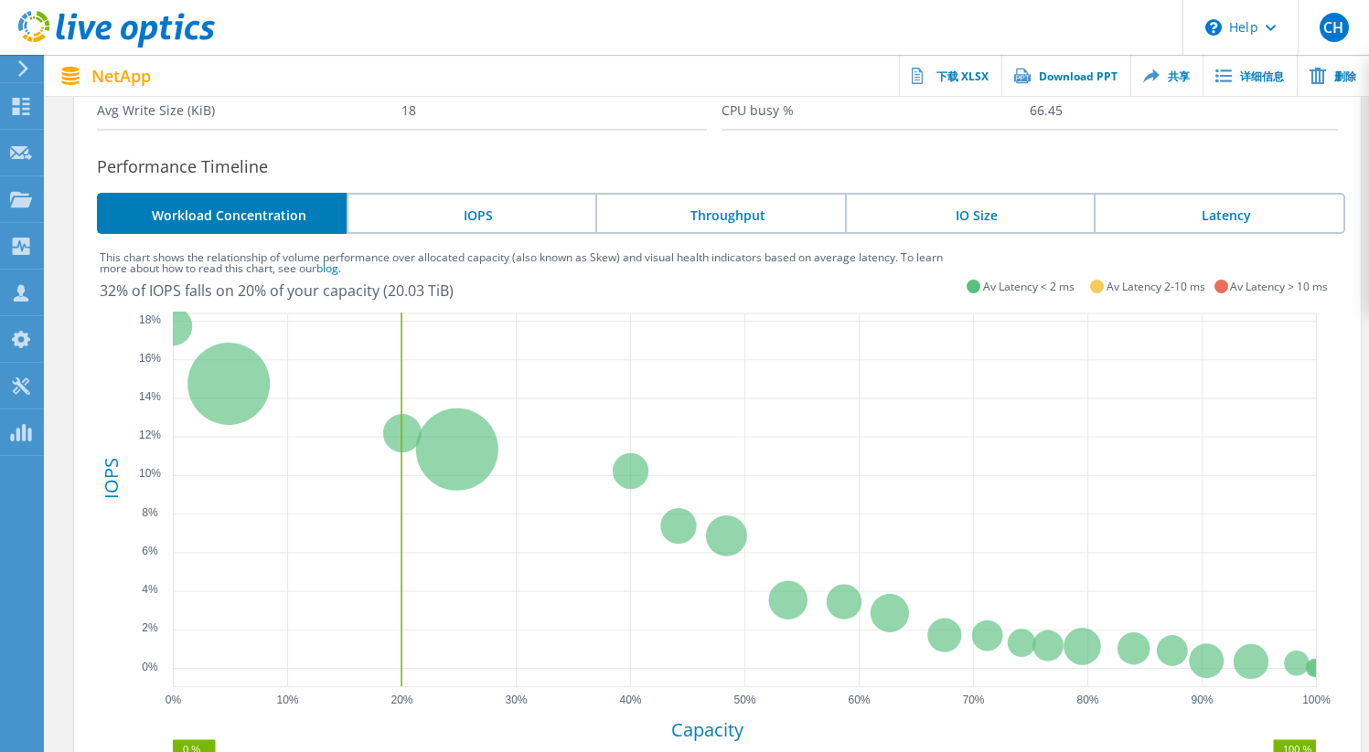
click at [496, 214] on li "IOPS" at bounding box center [471, 213] width 250 height 41
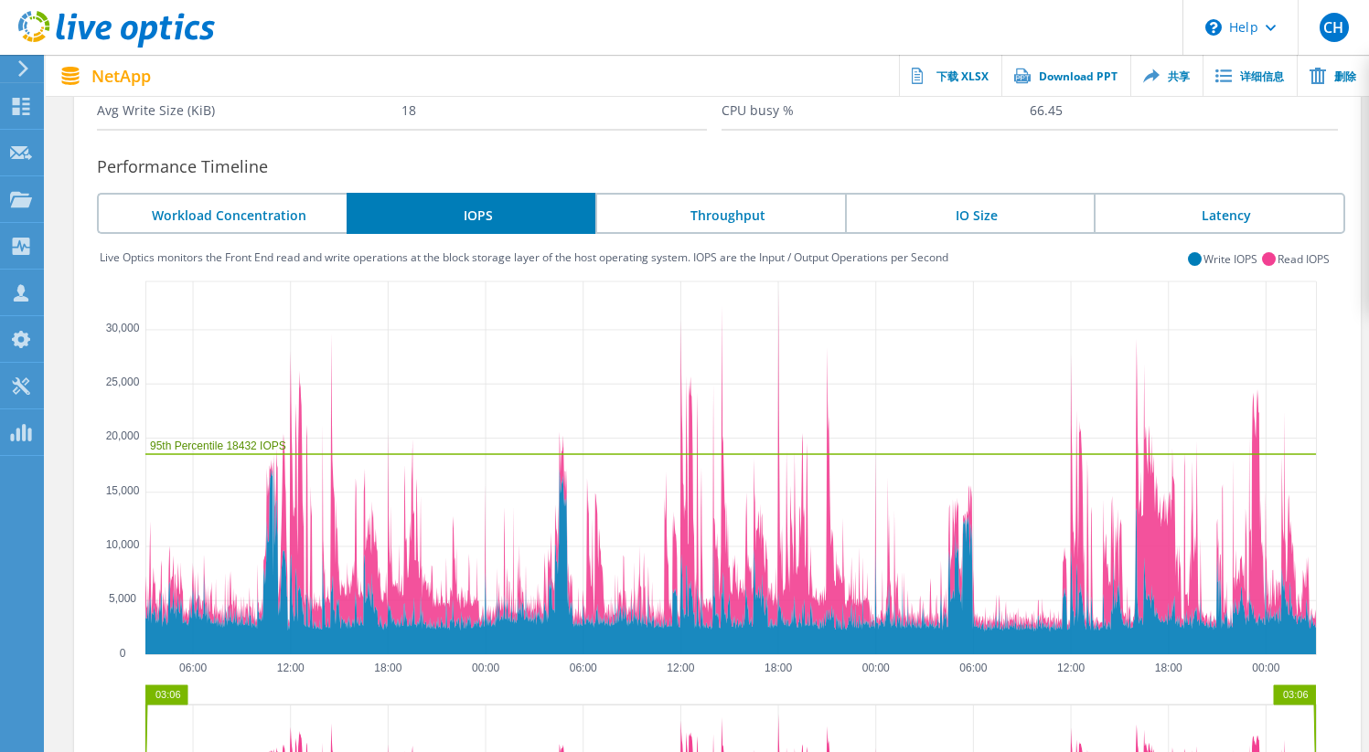
click at [751, 218] on li "Throughput" at bounding box center [720, 213] width 250 height 41
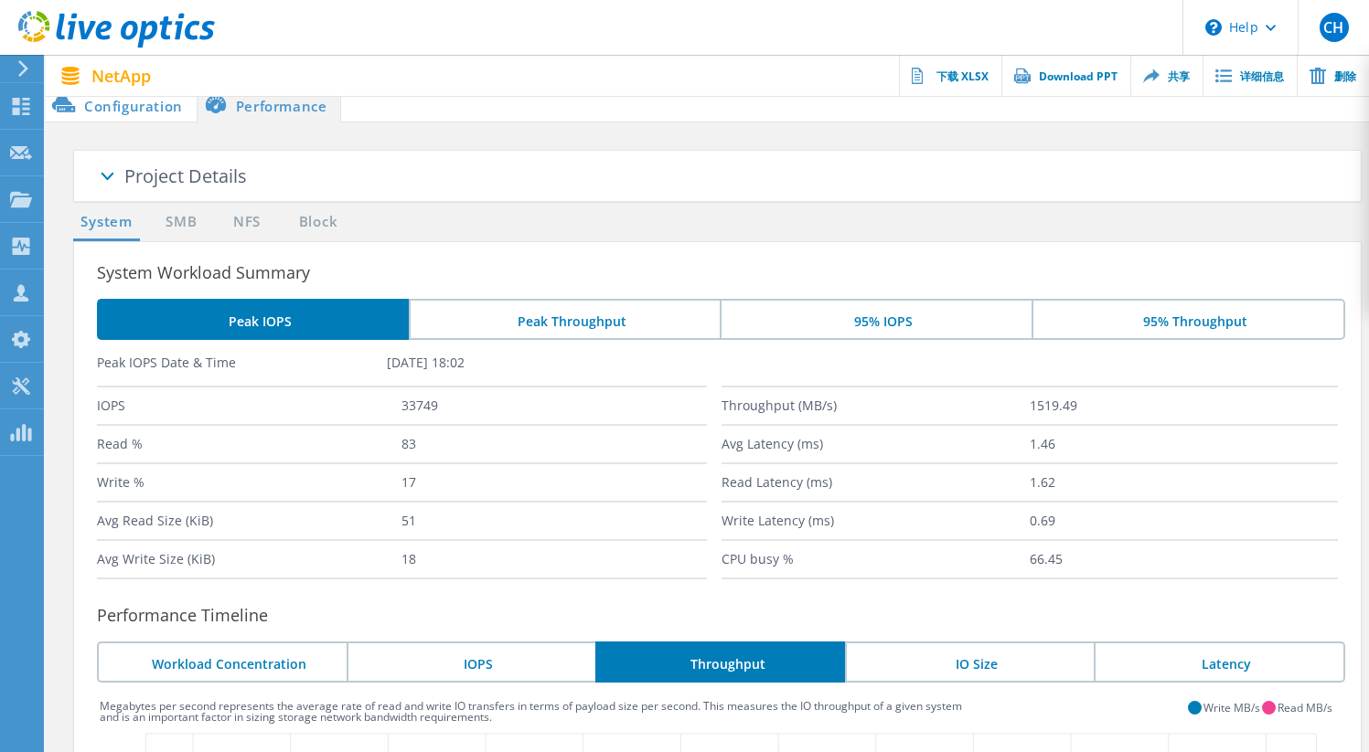
scroll to position [0, 0]
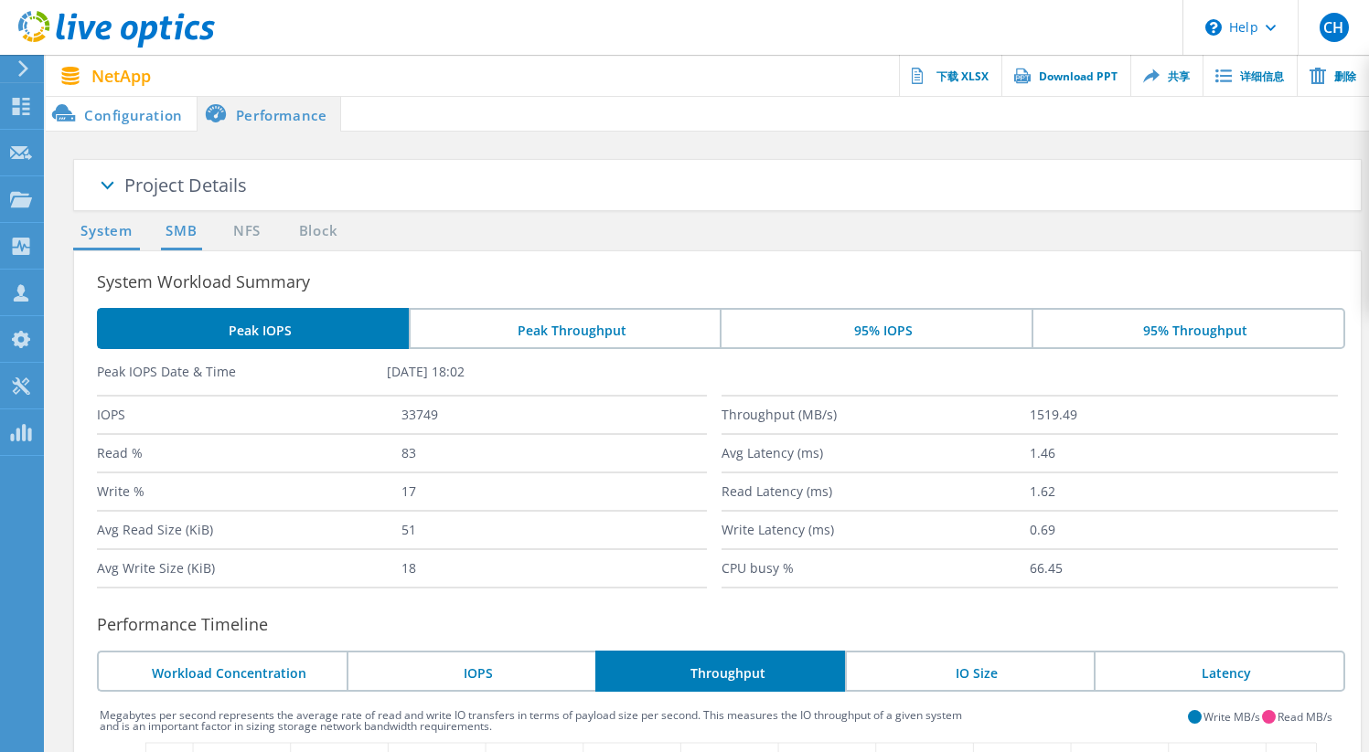
click at [185, 237] on link "SMB" at bounding box center [181, 231] width 40 height 23
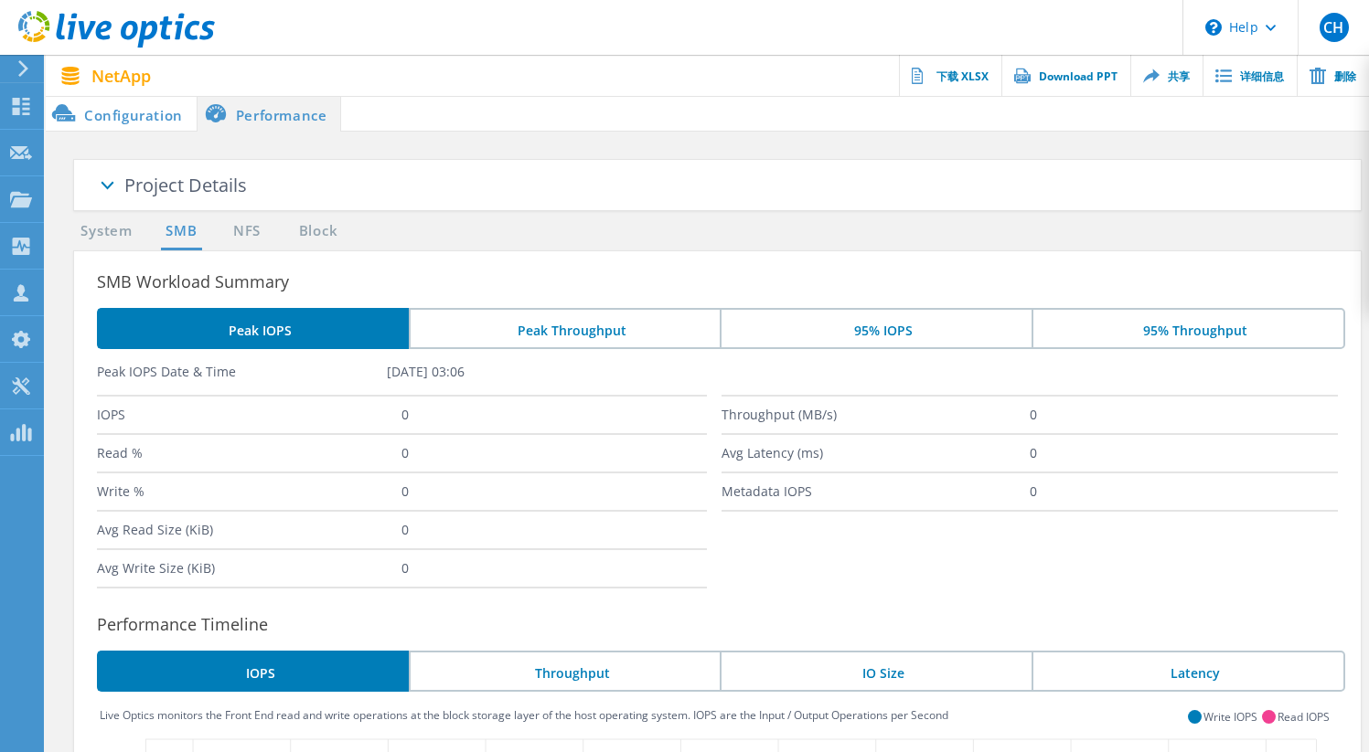
click at [128, 122] on li "Configuration" at bounding box center [121, 113] width 151 height 37
